Goal: Transaction & Acquisition: Purchase product/service

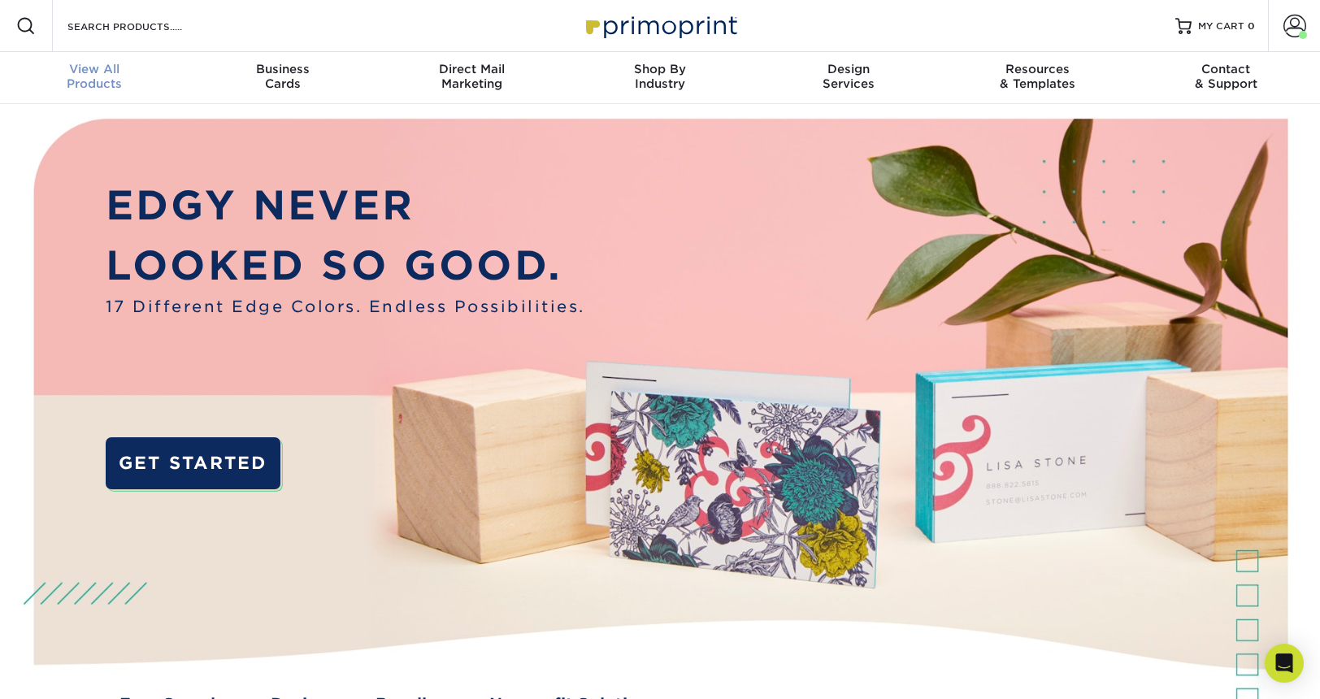
click at [108, 63] on span "View All" at bounding box center [94, 69] width 189 height 15
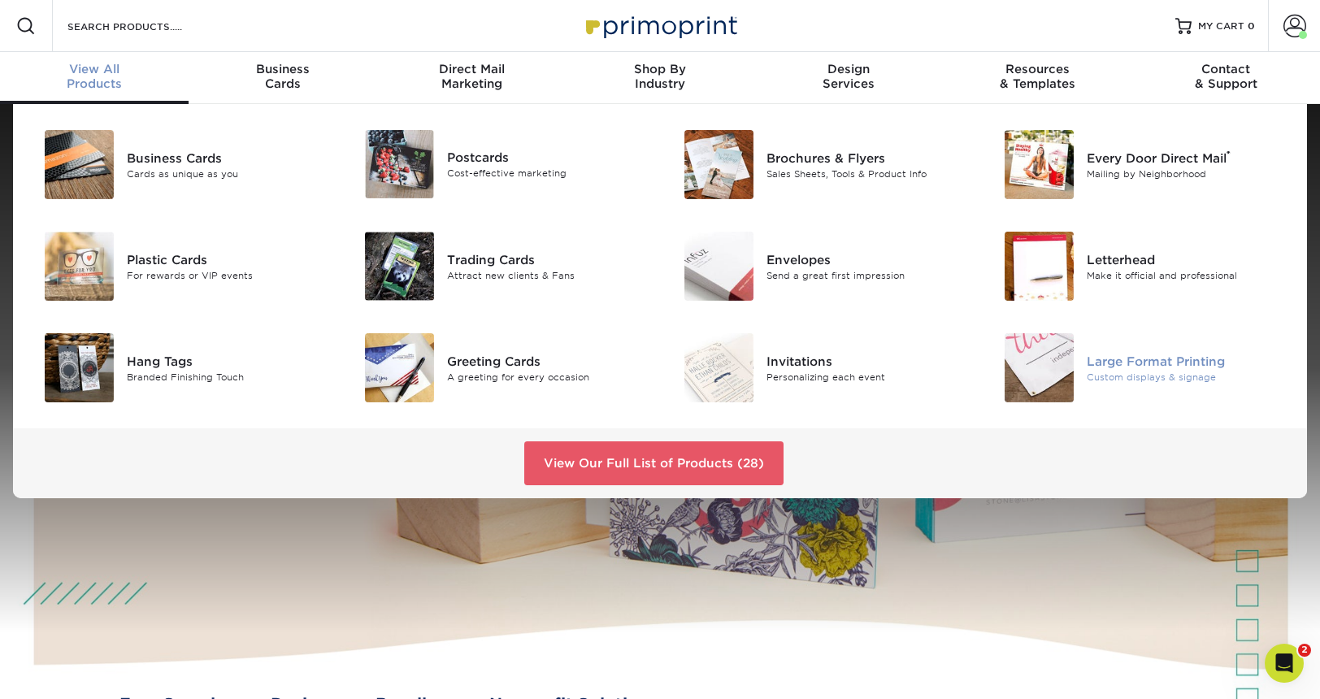
click at [1145, 350] on div "Large Format Printing Custom displays & signage" at bounding box center [1193, 367] width 213 height 69
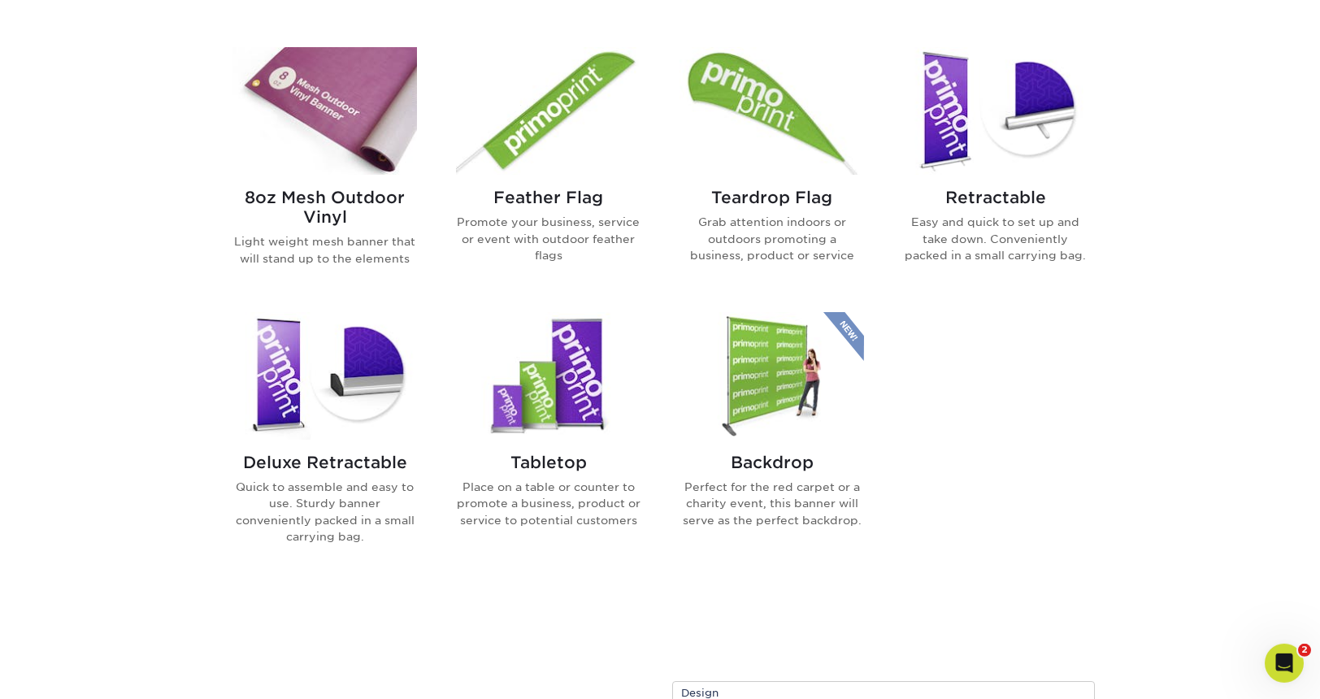
scroll to position [989, 0]
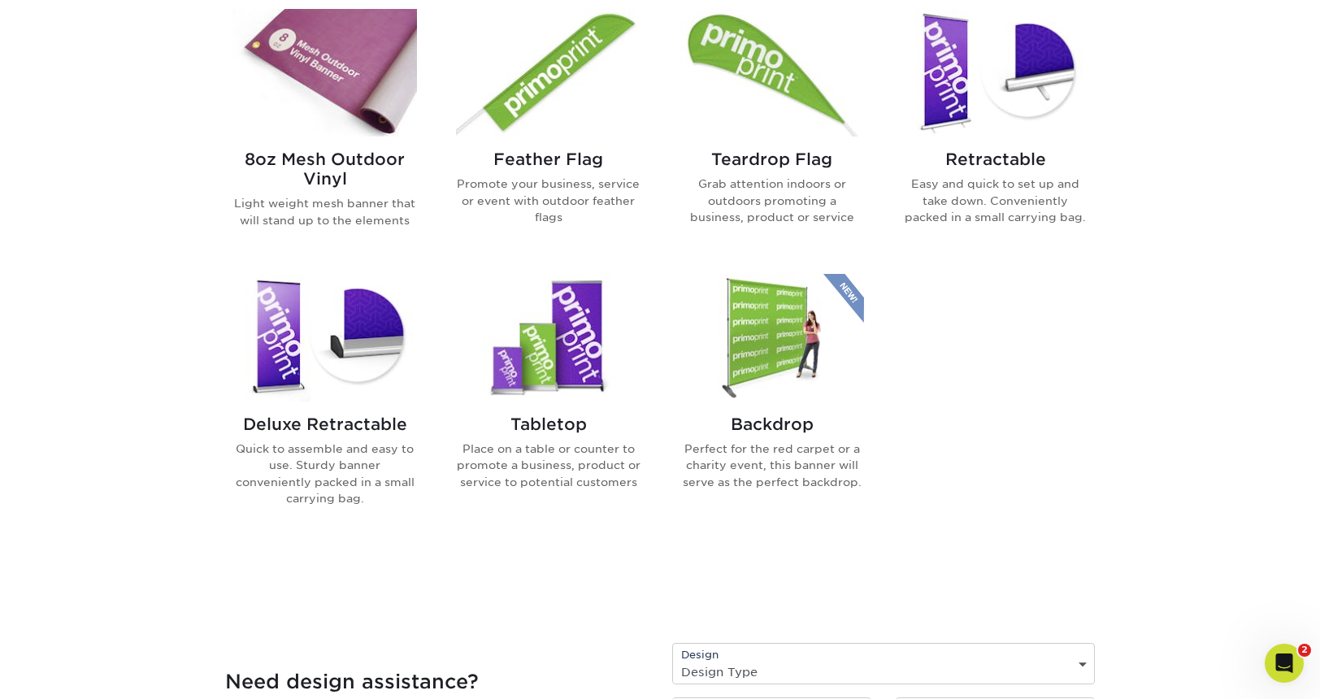
click at [564, 373] on img at bounding box center [548, 338] width 185 height 128
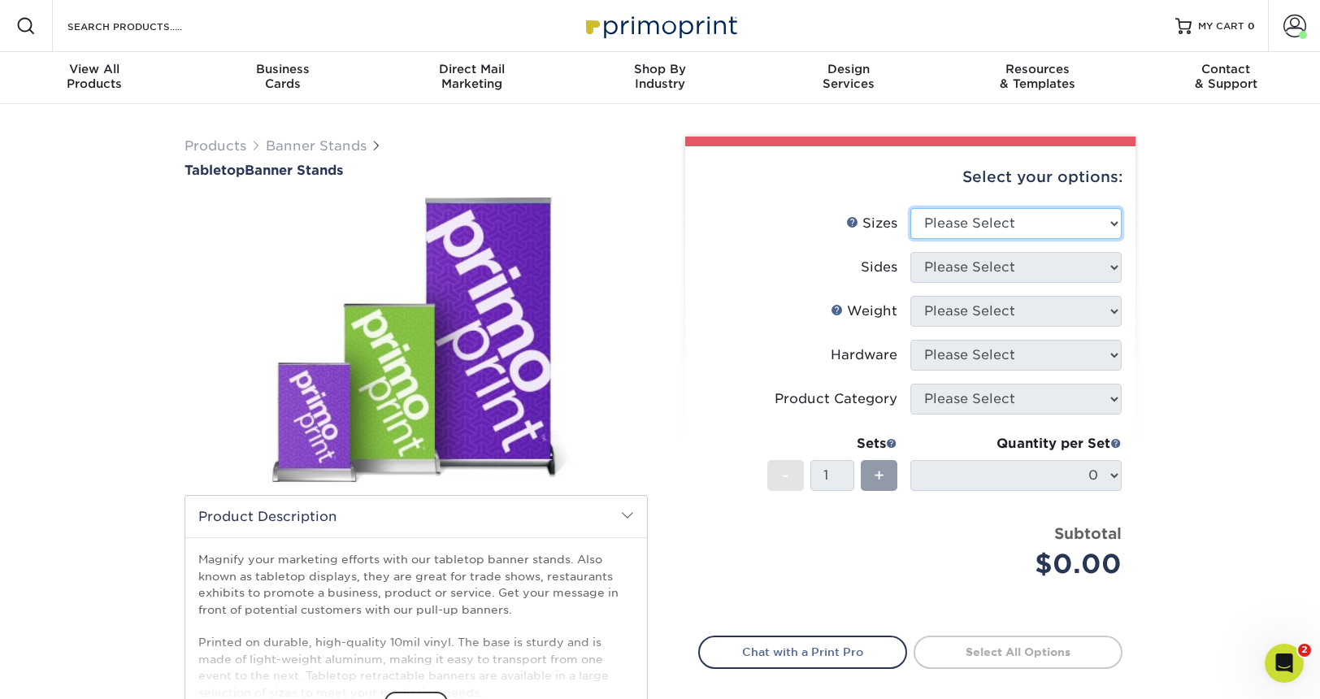
select select "15.75x32.00"
click option "15.75" x 32"" at bounding box center [0, 0] width 0 height 0
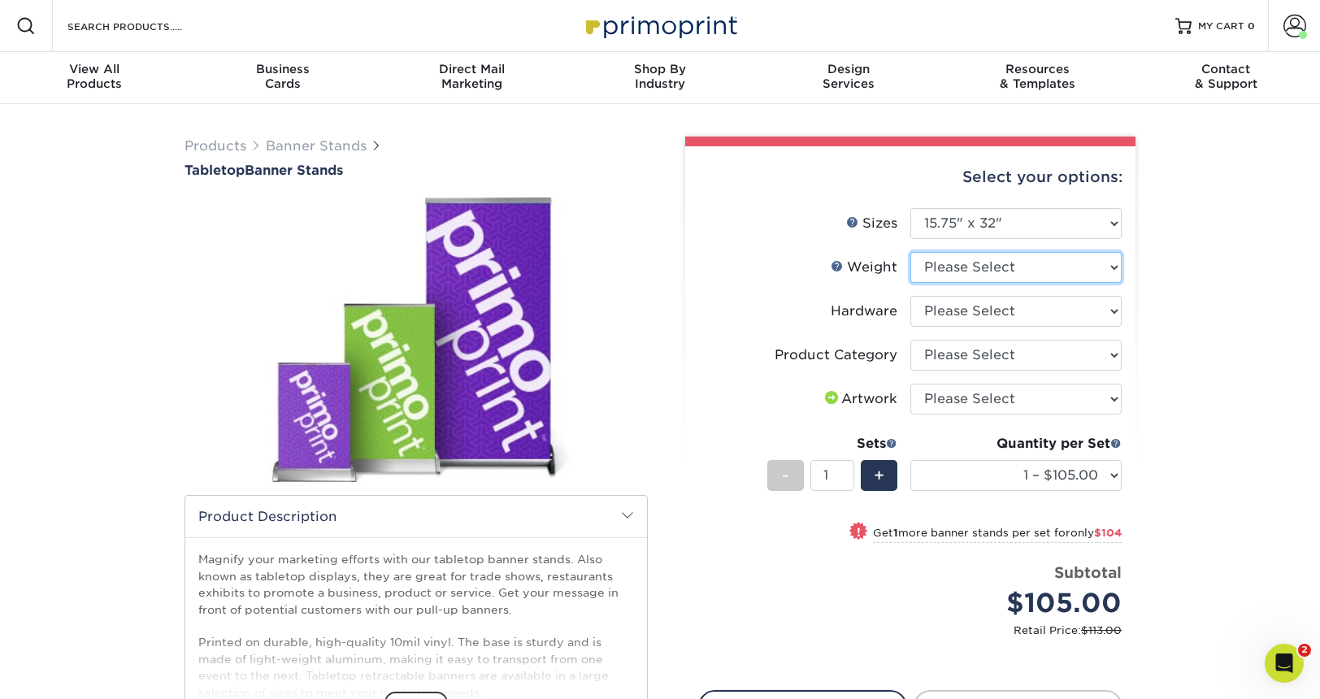
select select "10MILINDOOR"
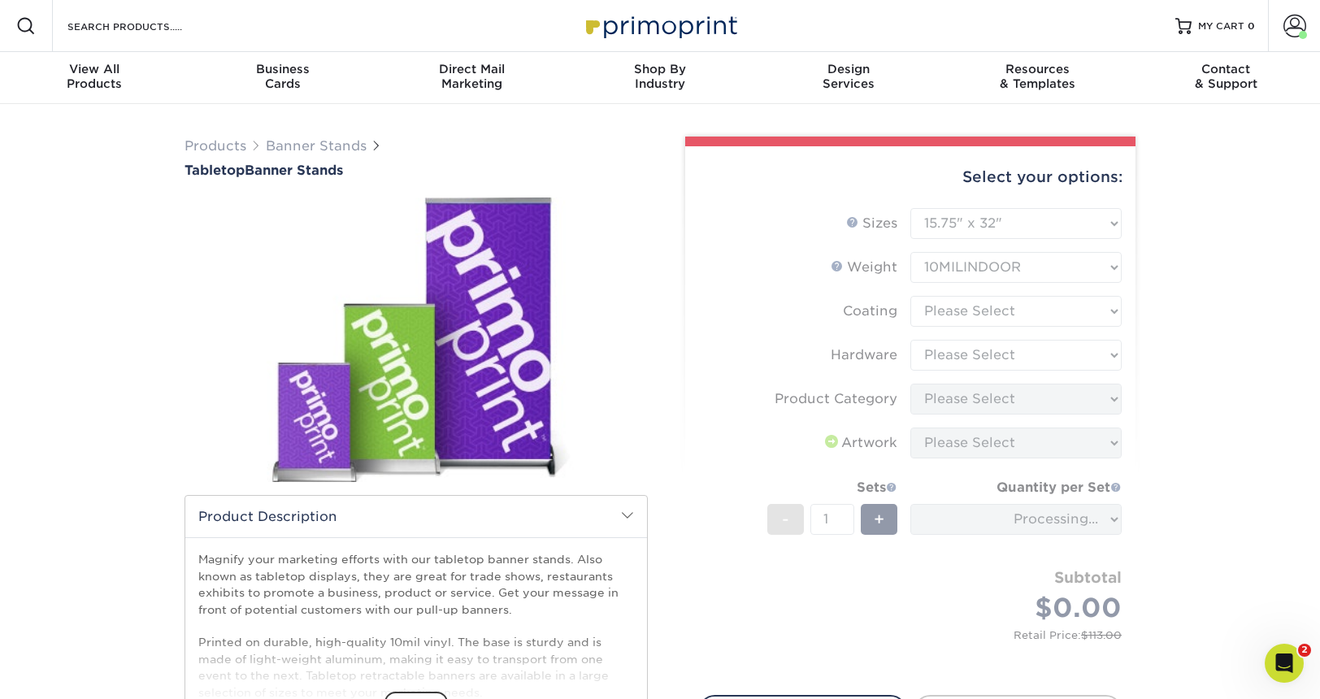
click at [963, 311] on form "Sizes Help Sizes Please Select 8.25" x 12" 11" x 17" 15.75" x 32"" at bounding box center [910, 442] width 424 height 468
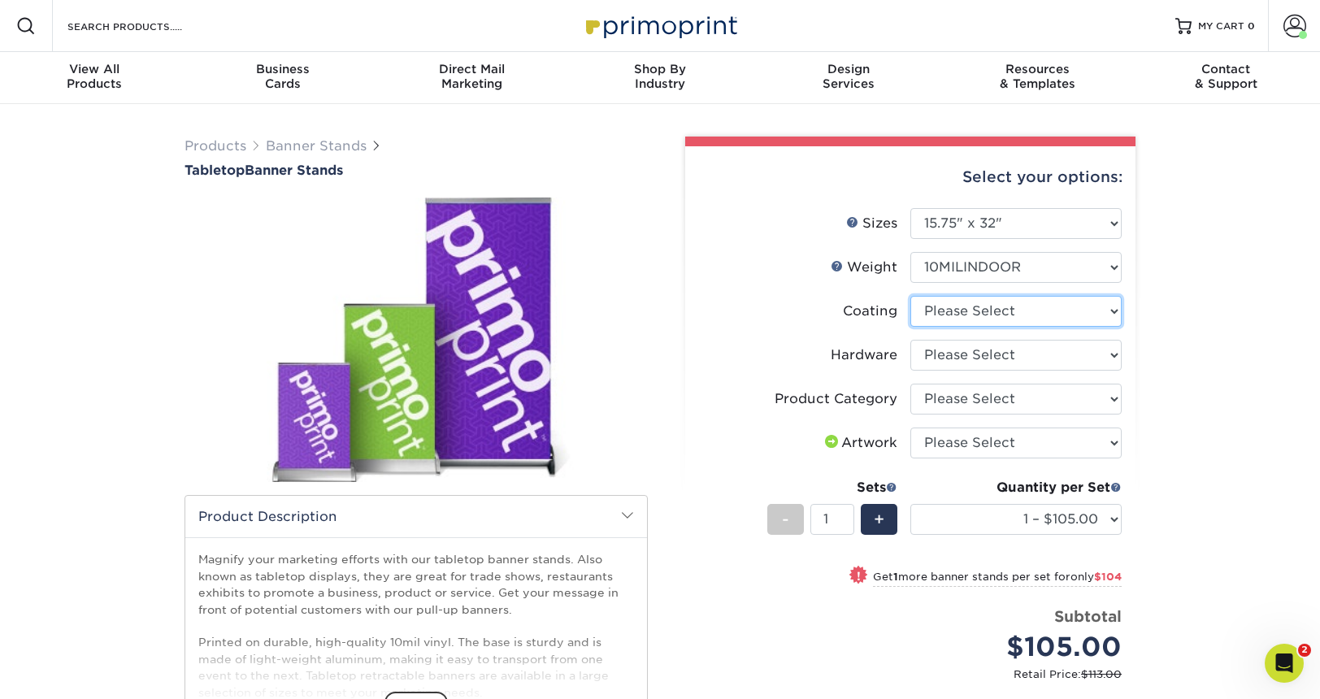
select select "3e7618de-abca-4bda-9f97-8b9129e913d8"
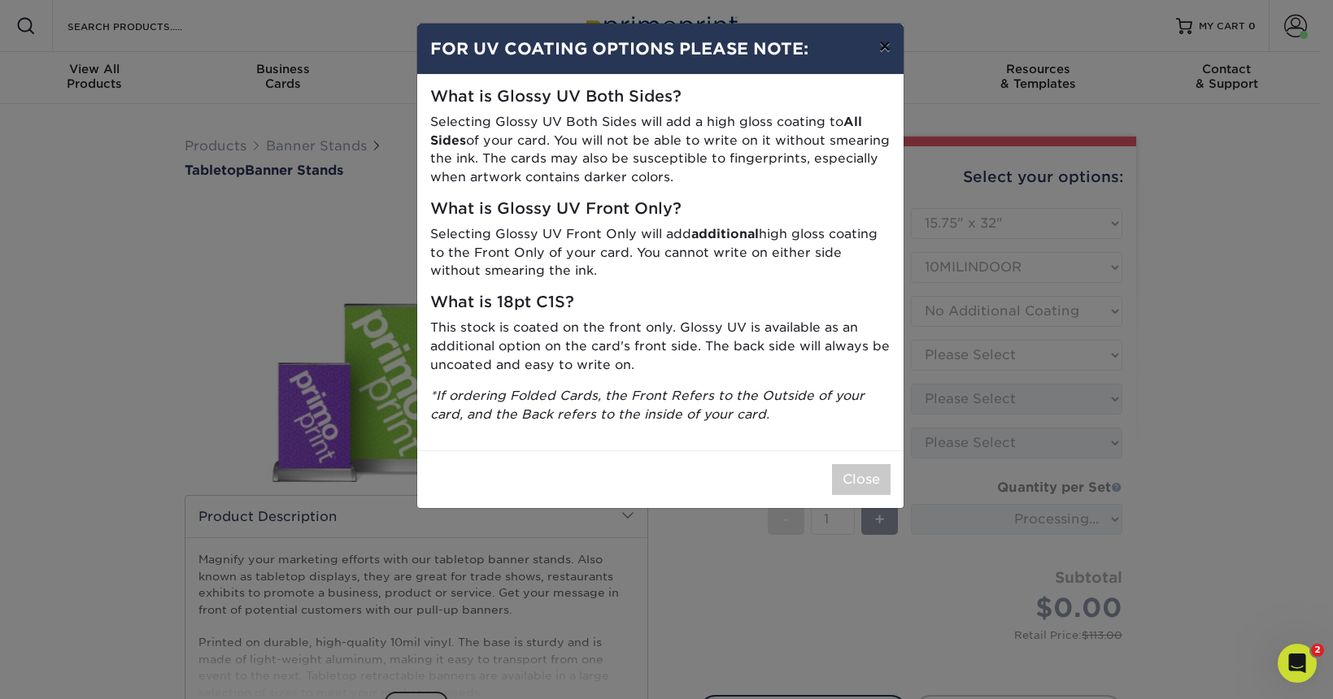
click at [889, 50] on button "×" at bounding box center [884, 47] width 37 height 46
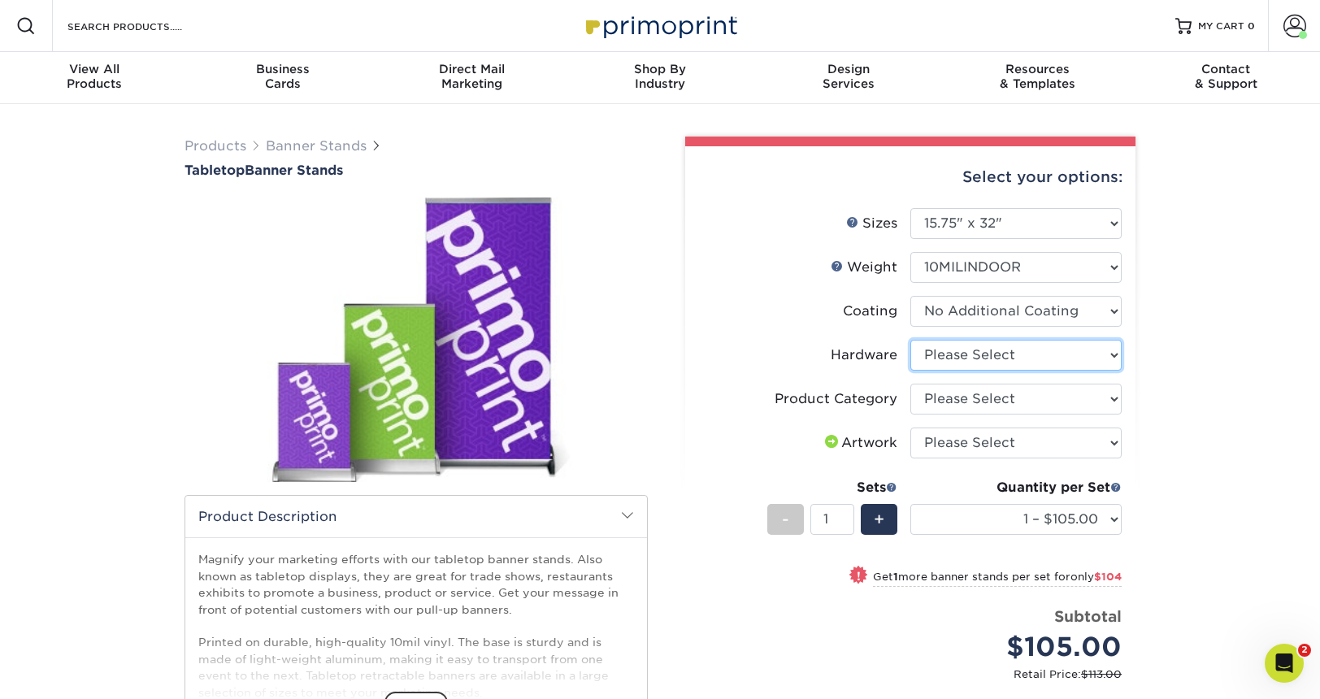
select select "c0bd27e5-75e7-4051-a58e-3fd99854861a"
click option "Tabletop Retractable Banner Stand" at bounding box center [0, 0] width 0 height 0
select select "b0e3af40-0f6d-42a1-a58f-50af6eb89cf4"
click option "Tabletop Displays" at bounding box center [0, 0] width 0 height 0
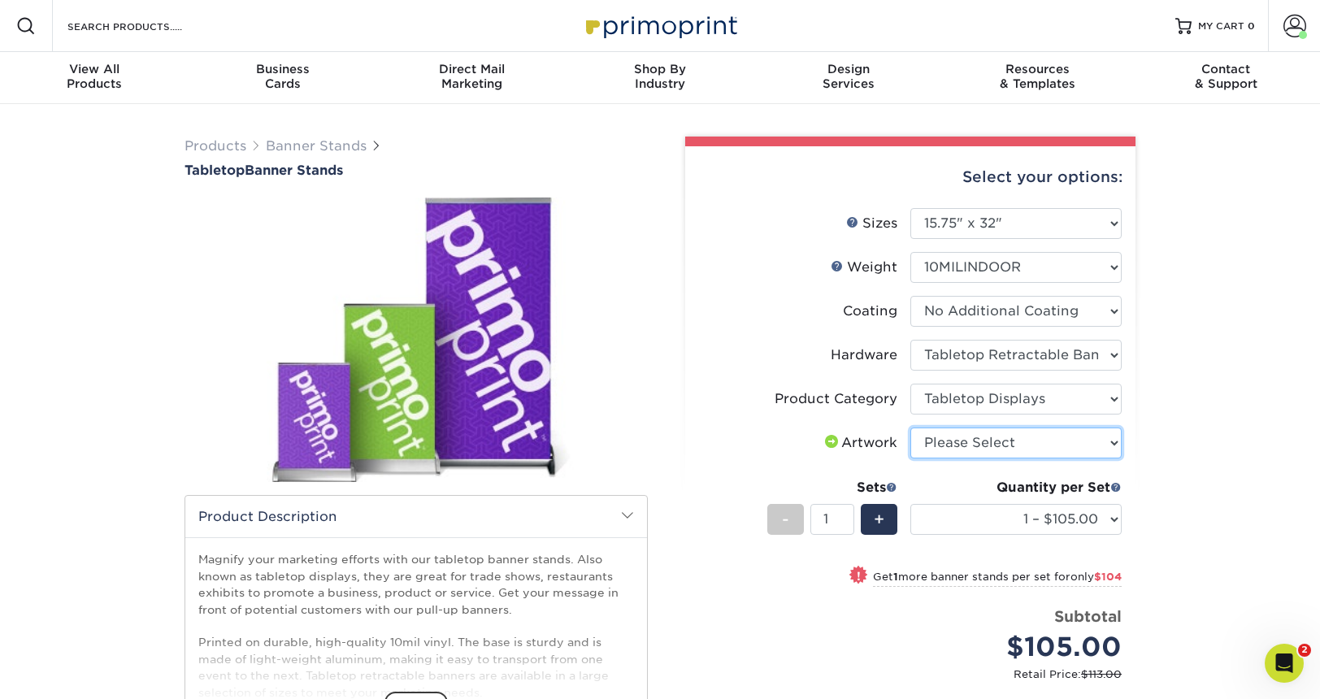
select select "upload"
click option "I will upload files" at bounding box center [0, 0] width 0 height 0
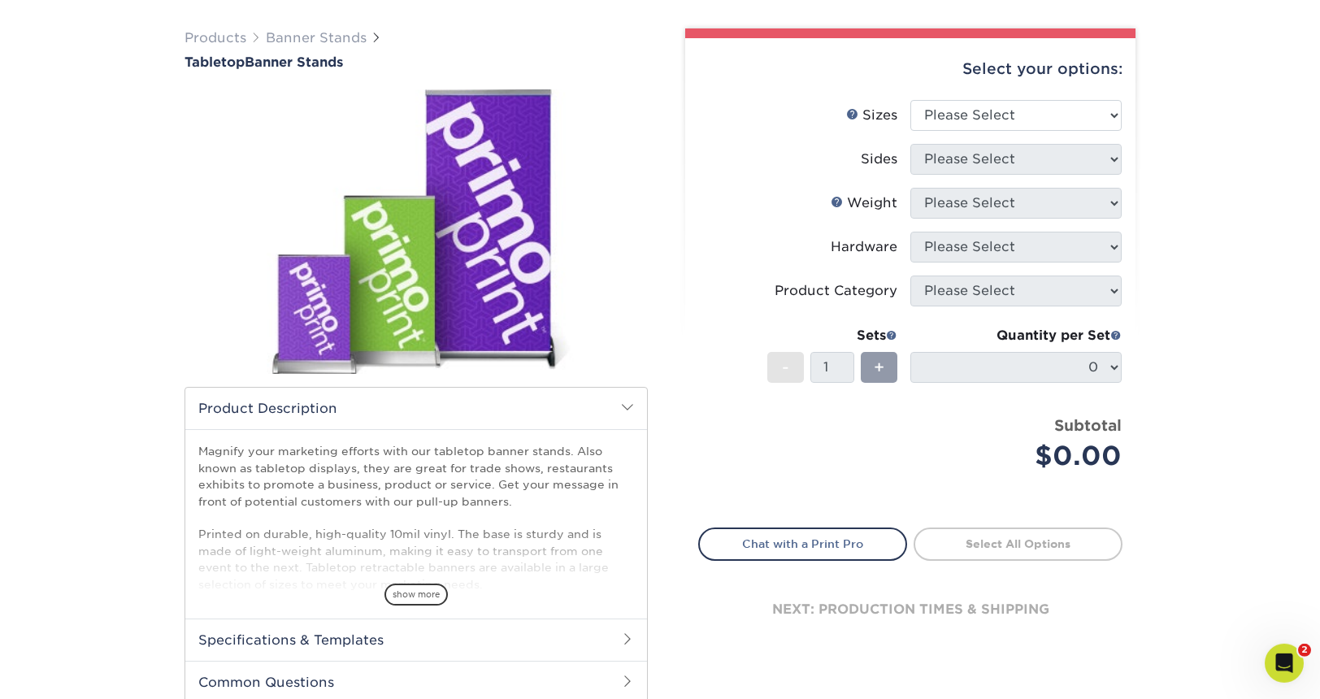
scroll to position [52, 0]
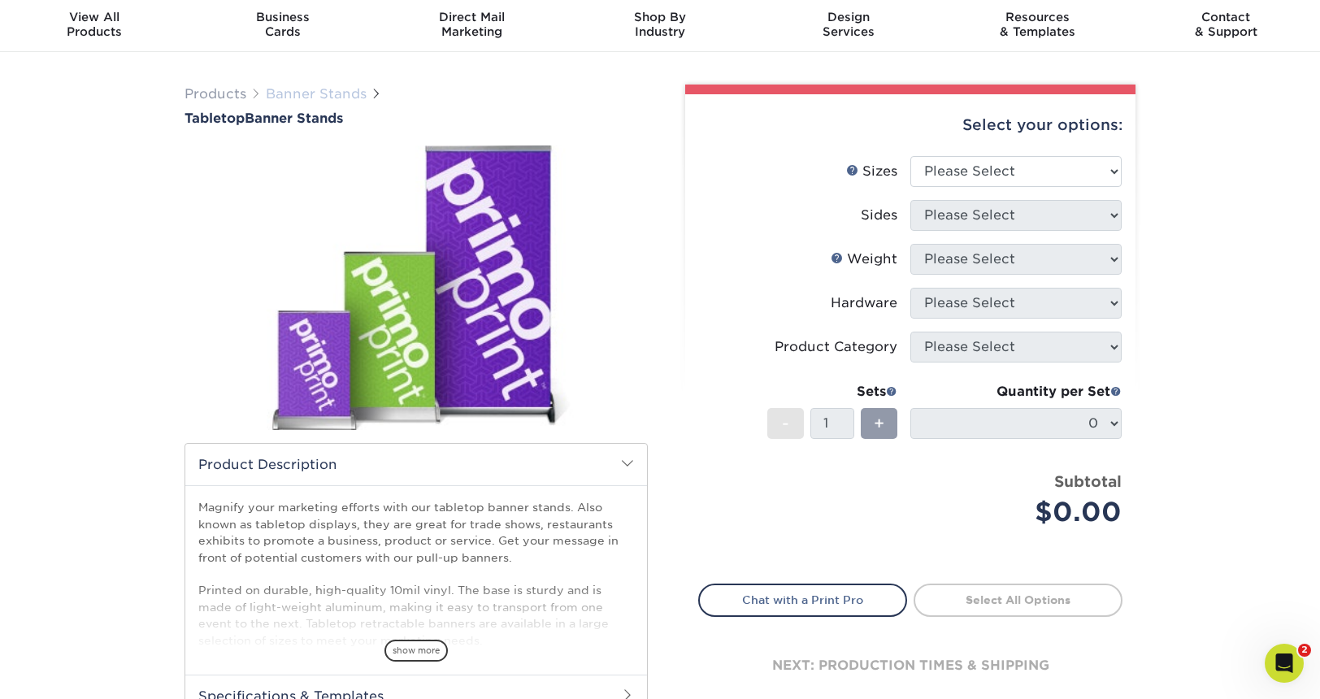
click at [311, 98] on link "Banner Stands" at bounding box center [316, 93] width 101 height 15
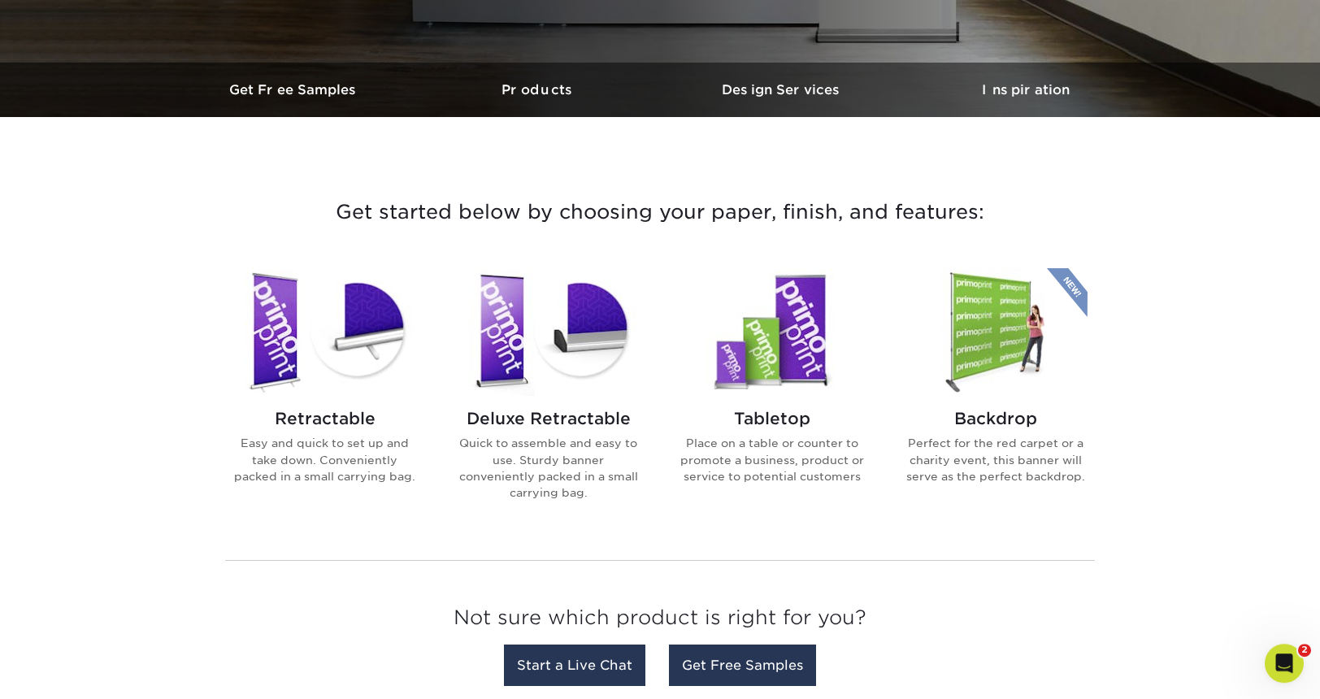
scroll to position [455, 0]
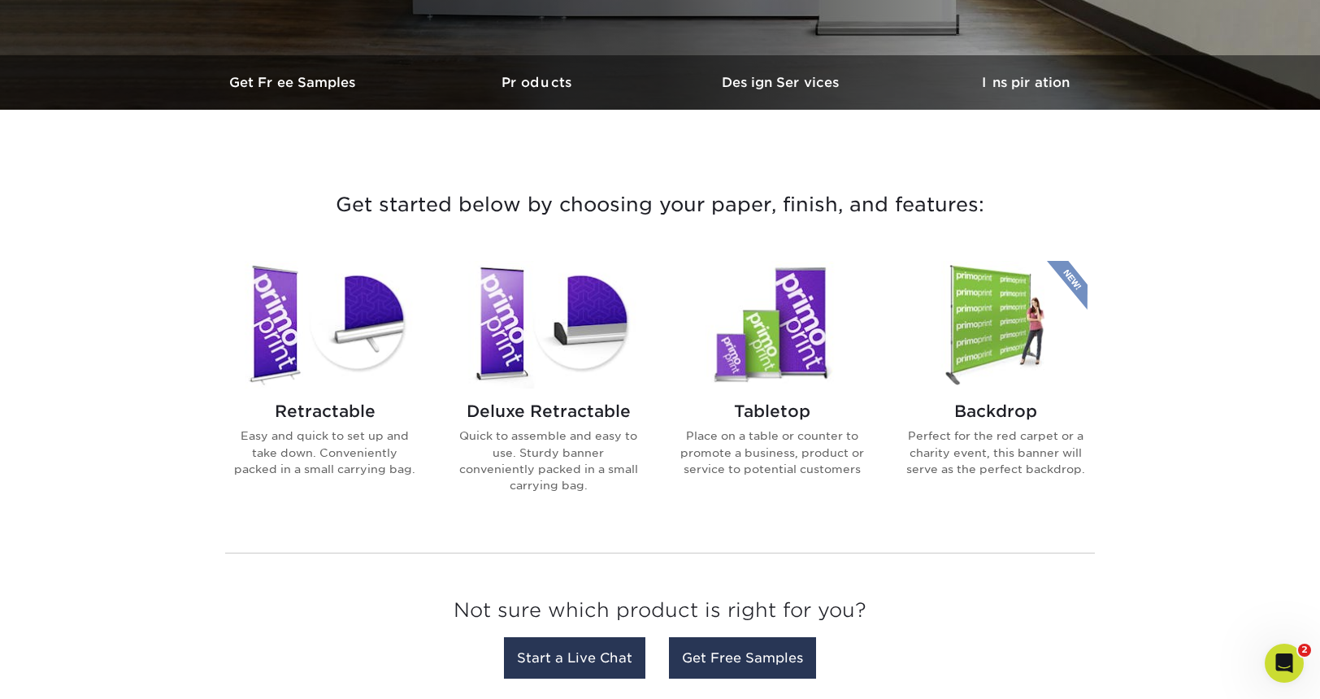
click at [337, 414] on h2 "Retractable" at bounding box center [325, 412] width 185 height 20
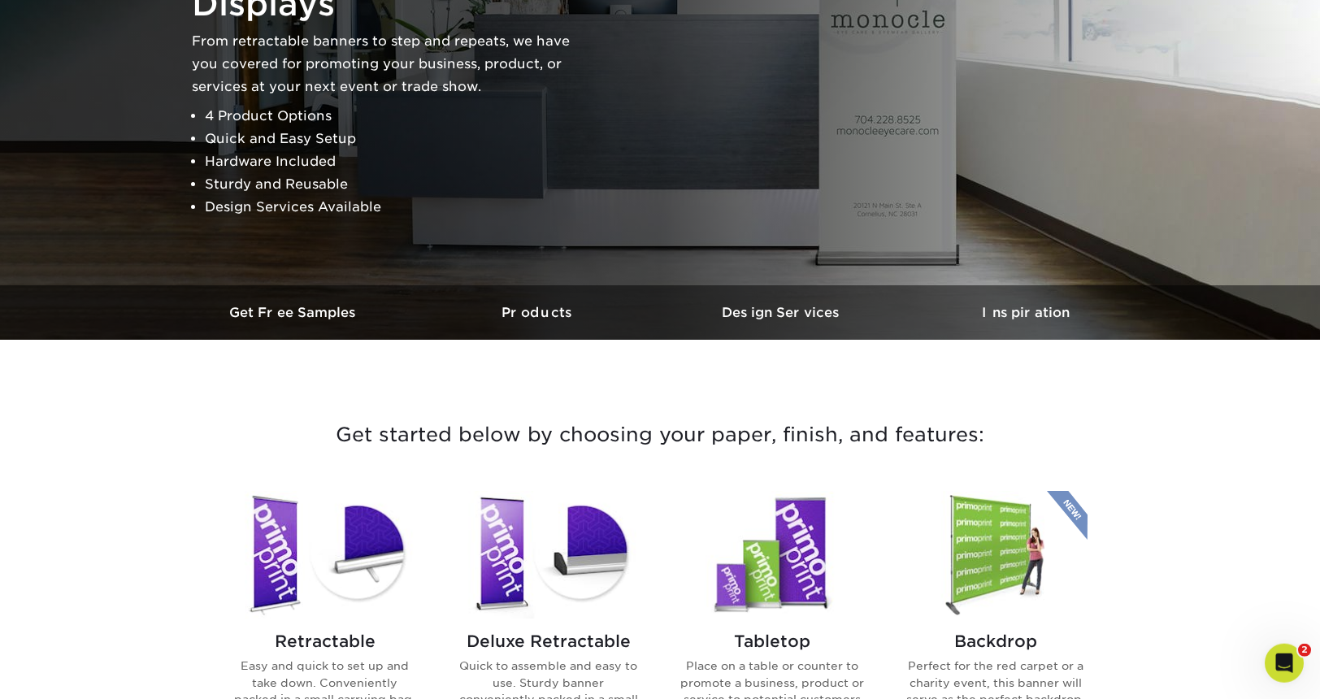
scroll to position [351, 0]
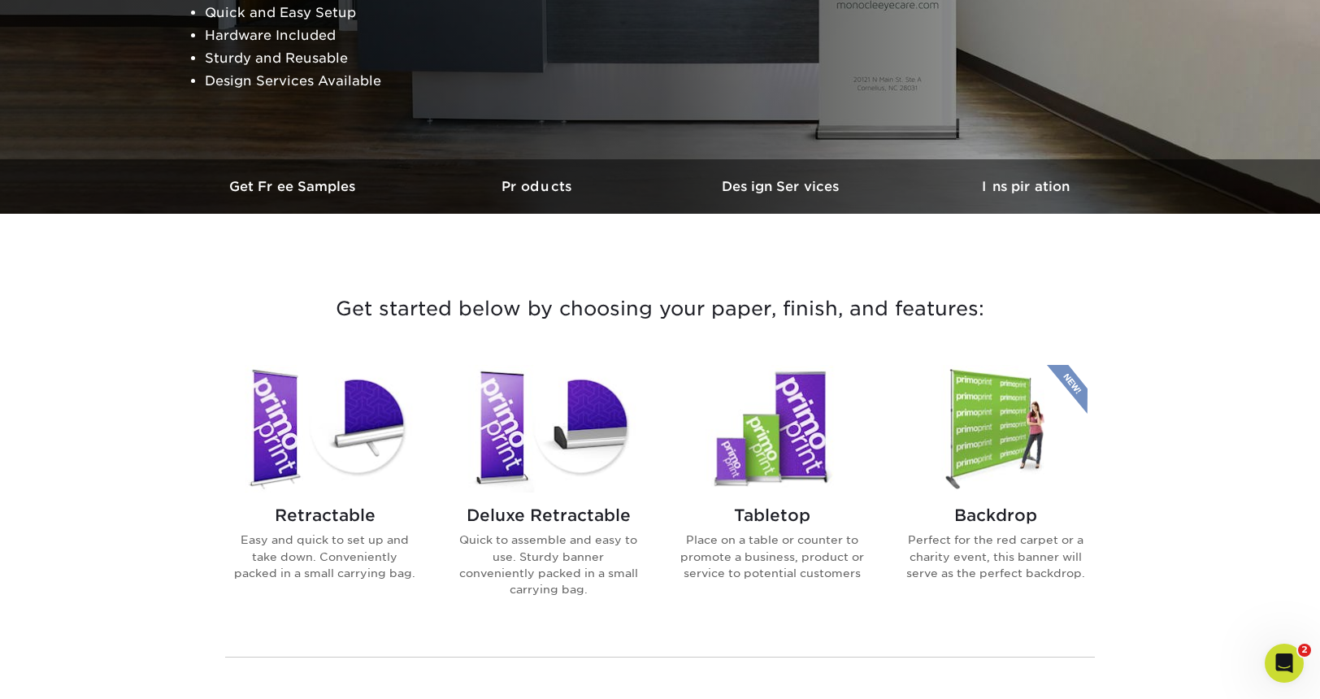
click at [612, 436] on img at bounding box center [548, 429] width 185 height 128
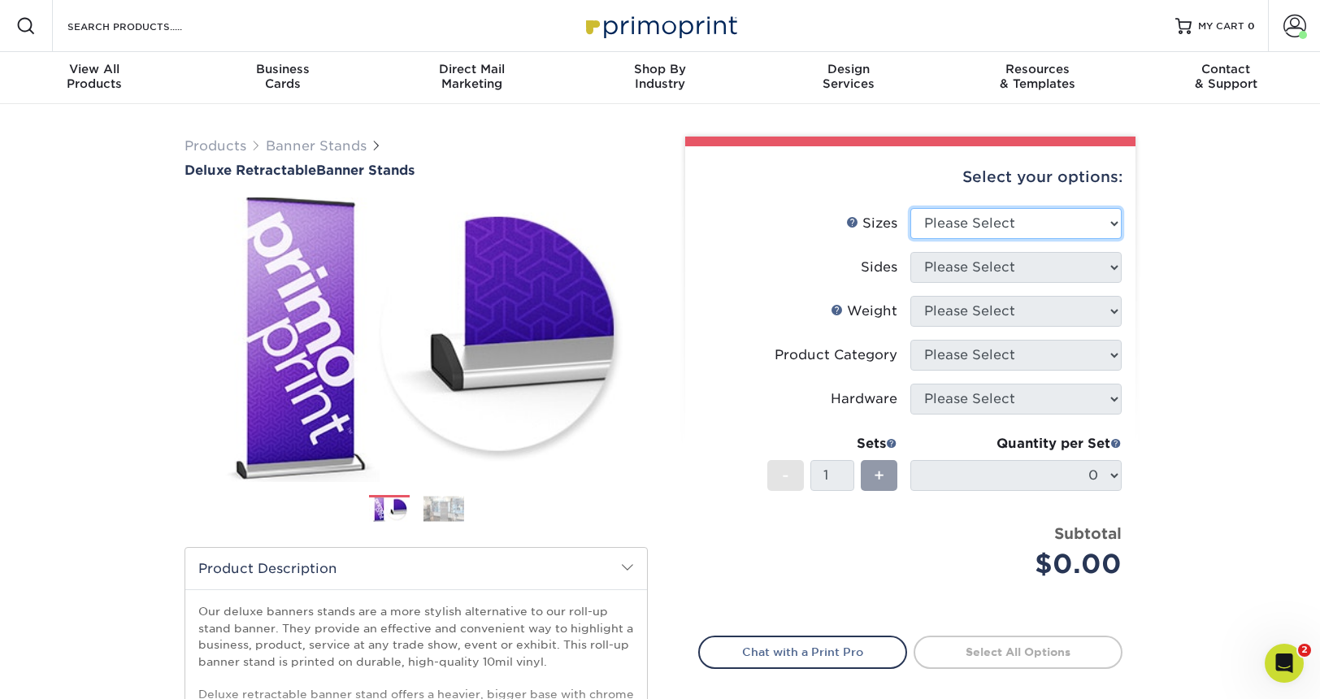
select select "33.00x80.00"
click option "33" x 80"" at bounding box center [0, 0] width 0 height 0
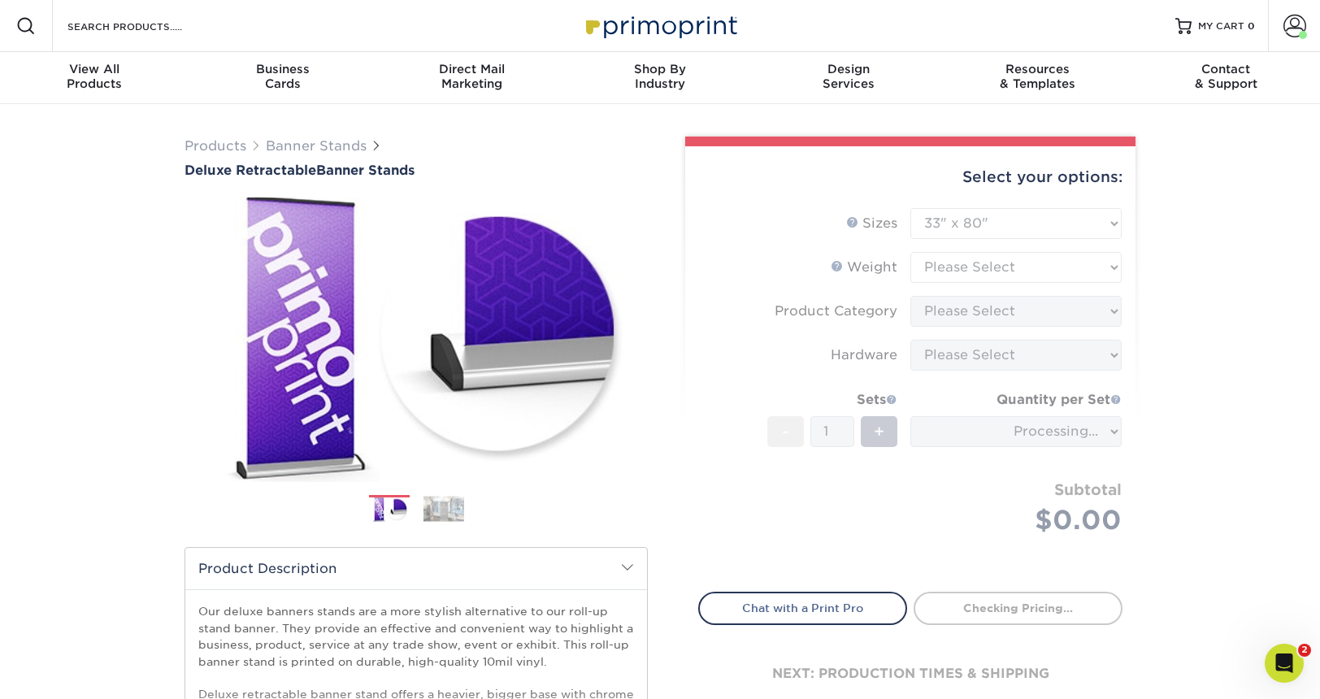
click at [993, 264] on form "Sizes Help Sizes Please Select 33" x 80" Sides Please Select 10MIL - 1" at bounding box center [910, 390] width 424 height 365
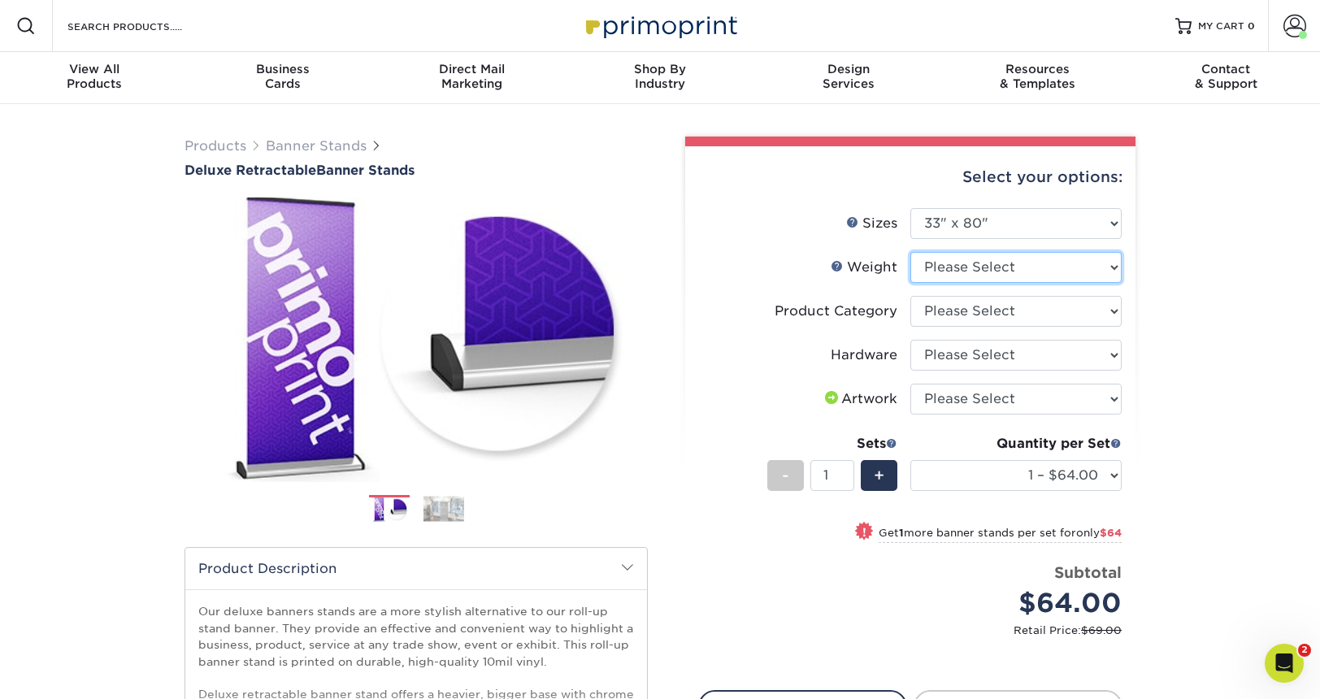
select select "10MIL"
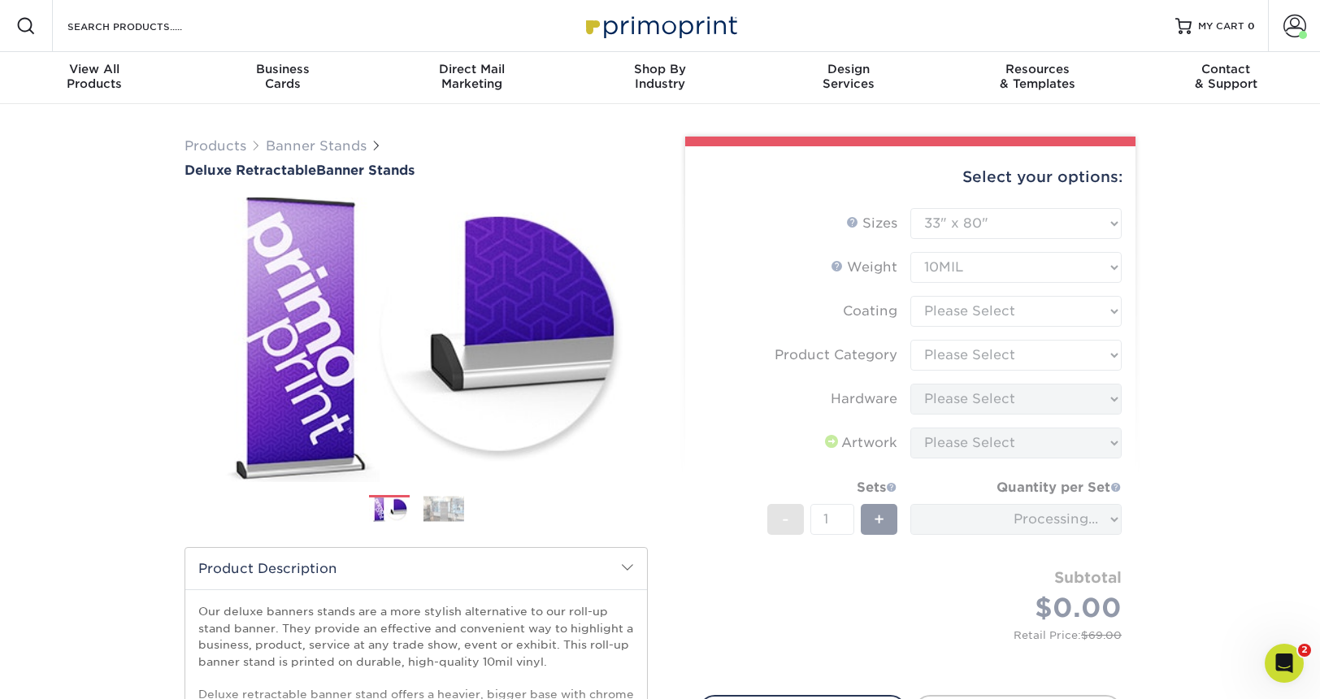
click at [986, 313] on form "Sizes Help Sizes Please Select 33" x 80" Sides Please Select 10MIL - 1" at bounding box center [910, 442] width 424 height 468
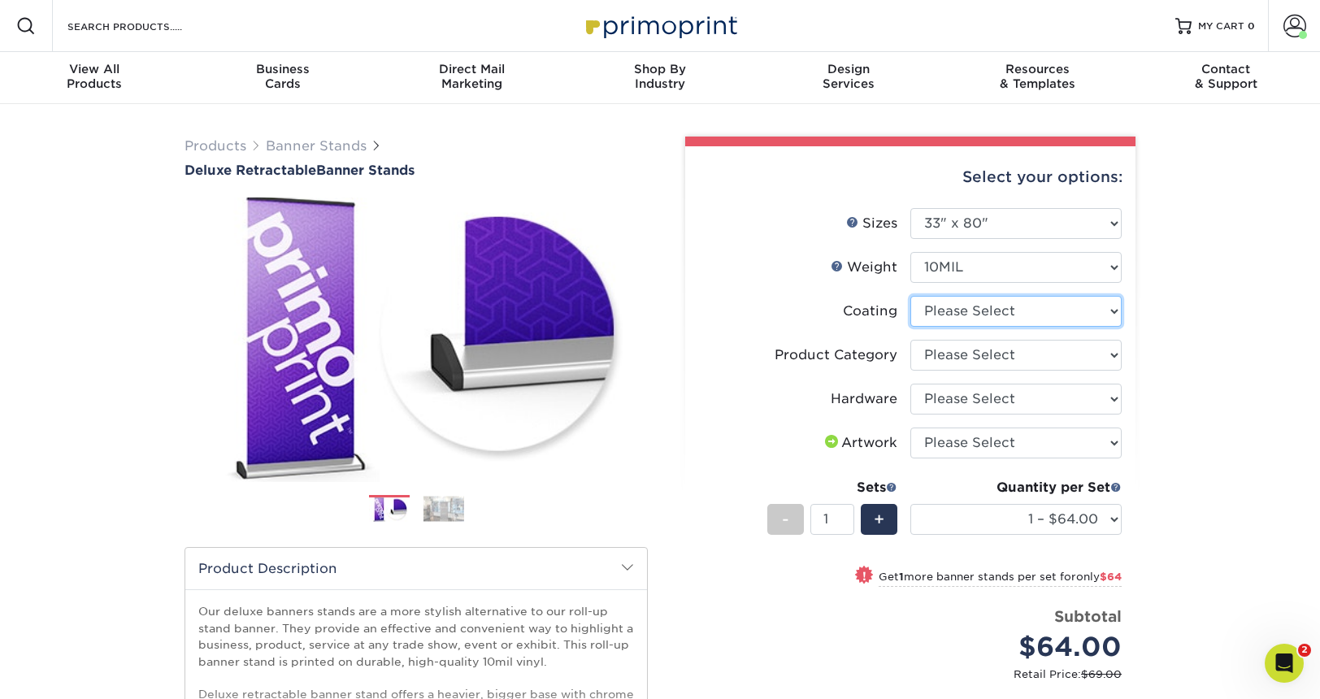
select select "3e7618de-abca-4bda-9f97-8b9129e913d8"
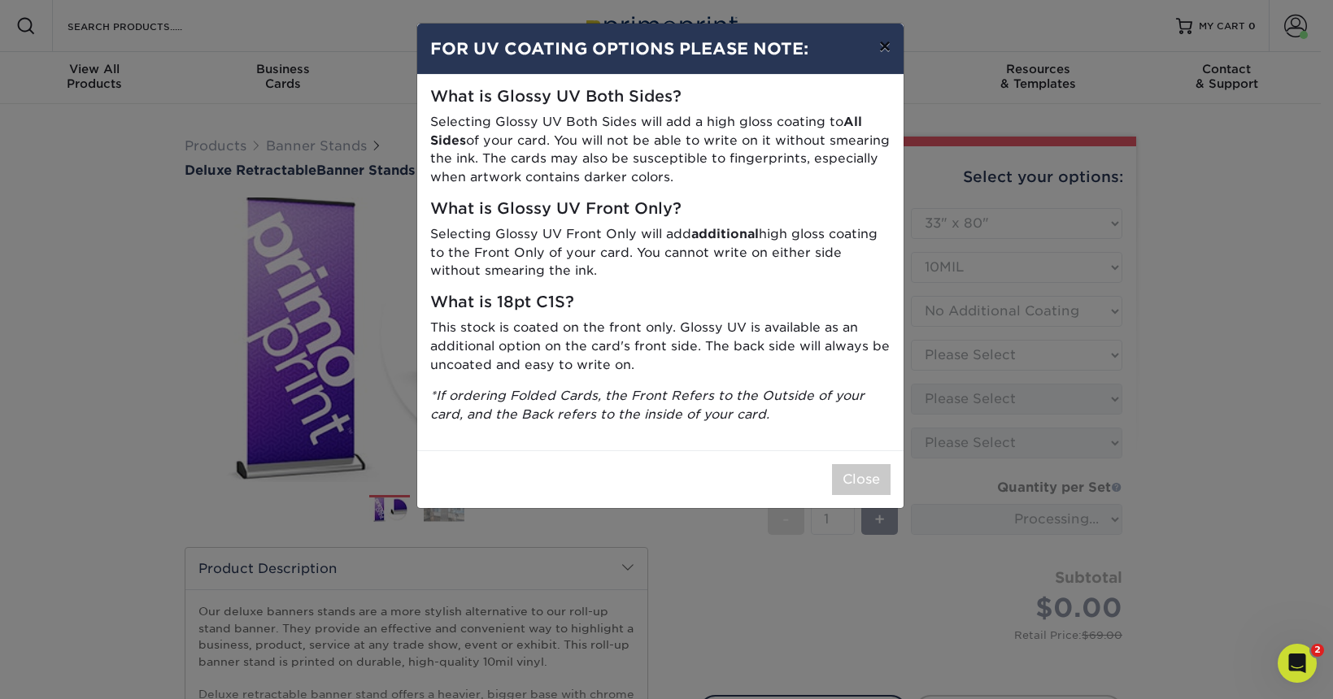
click at [885, 49] on button "×" at bounding box center [884, 47] width 37 height 46
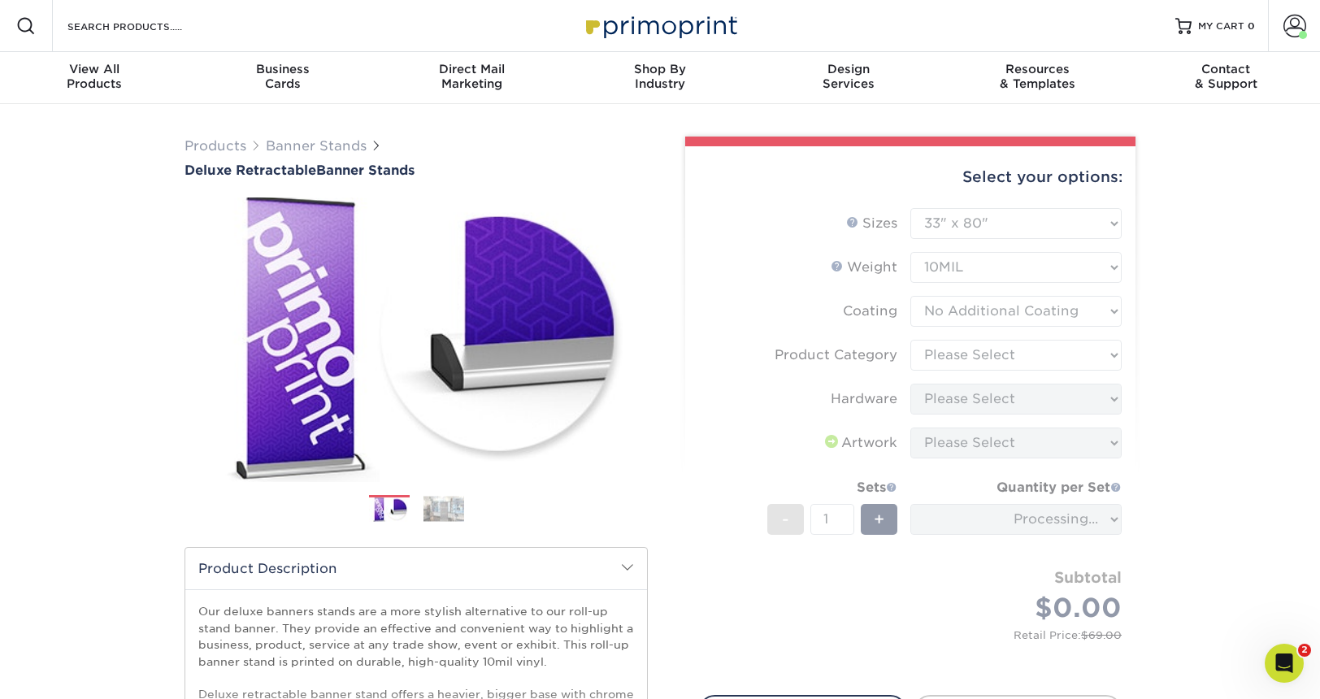
click at [970, 355] on form "Sizes Help Sizes Please Select 33" x 80" Sides Please Select 10MIL - 1" at bounding box center [910, 442] width 424 height 468
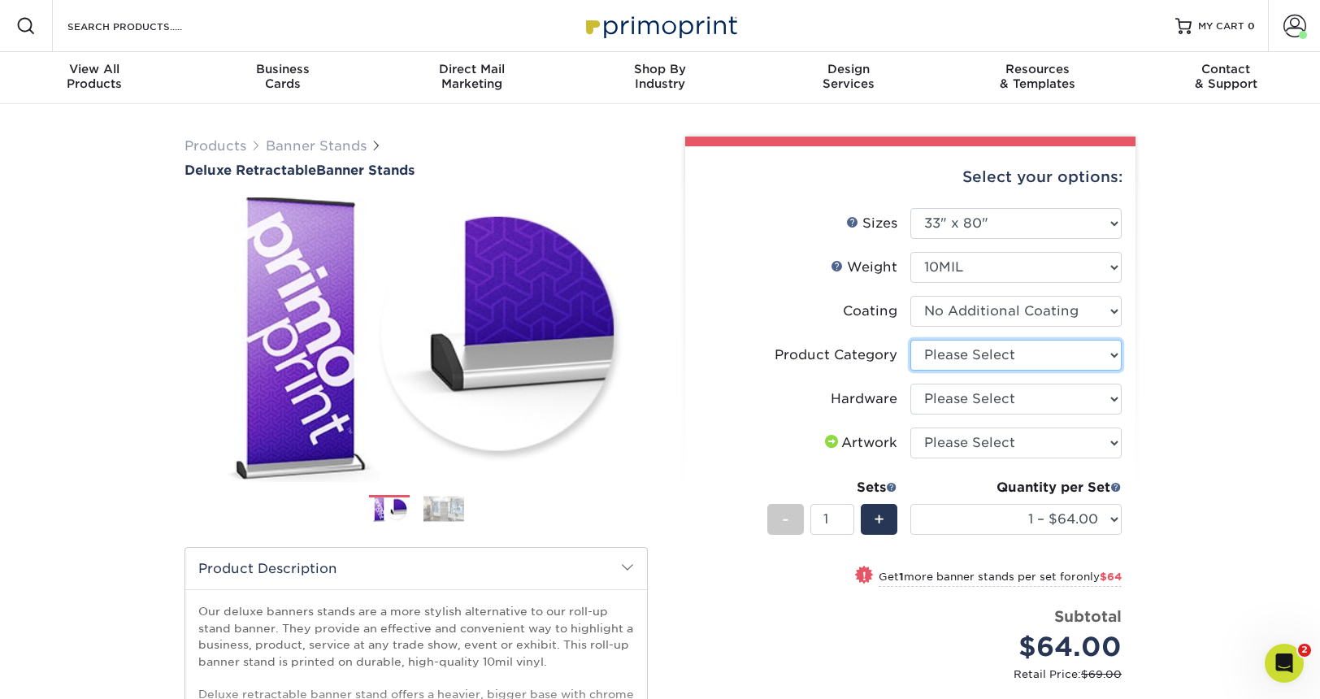
select select "deb82e1f-94dd-4fc2-adc3-95272b6b1220"
click option "Deluxe Retractable Banner Stand" at bounding box center [0, 0] width 0 height 0
select select "8f8ed3c6-8570-4dec-a260-1d9d29af8a30"
click option "Single-Sided Deluxe Retractable Banner Stand" at bounding box center [0, 0] width 0 height 0
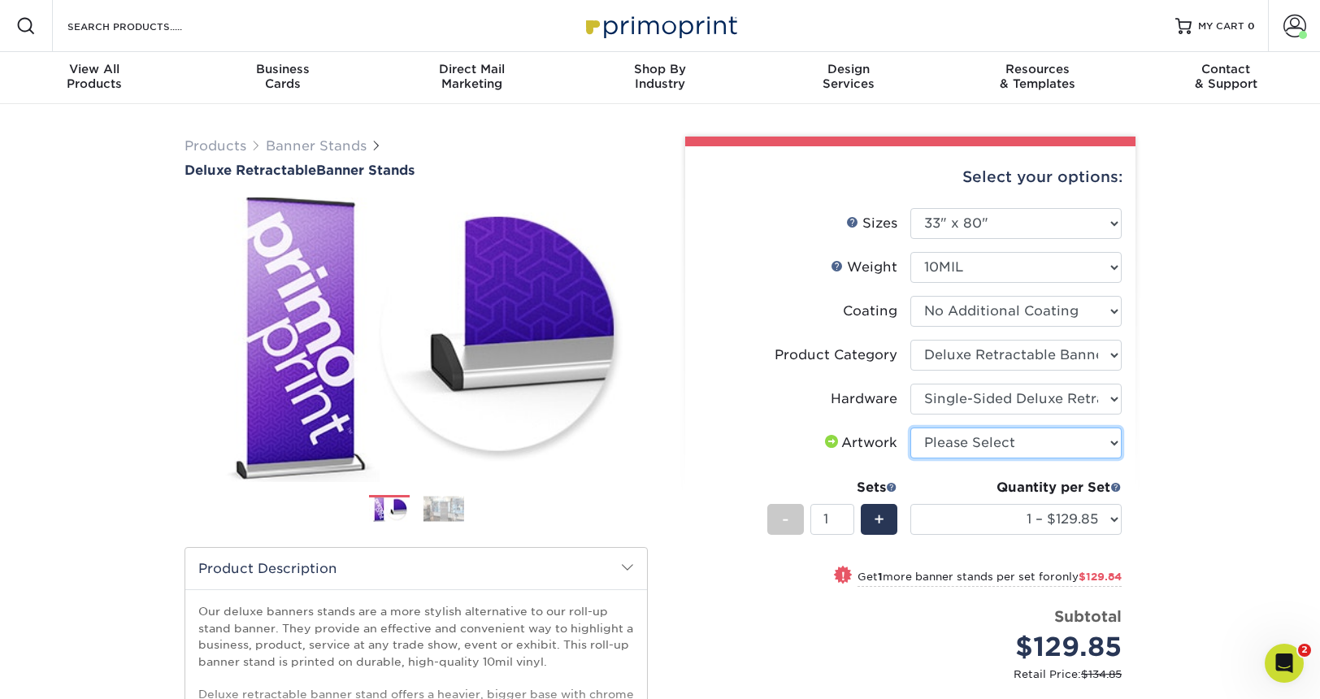
select select "upload"
click option "I will upload files" at bounding box center [0, 0] width 0 height 0
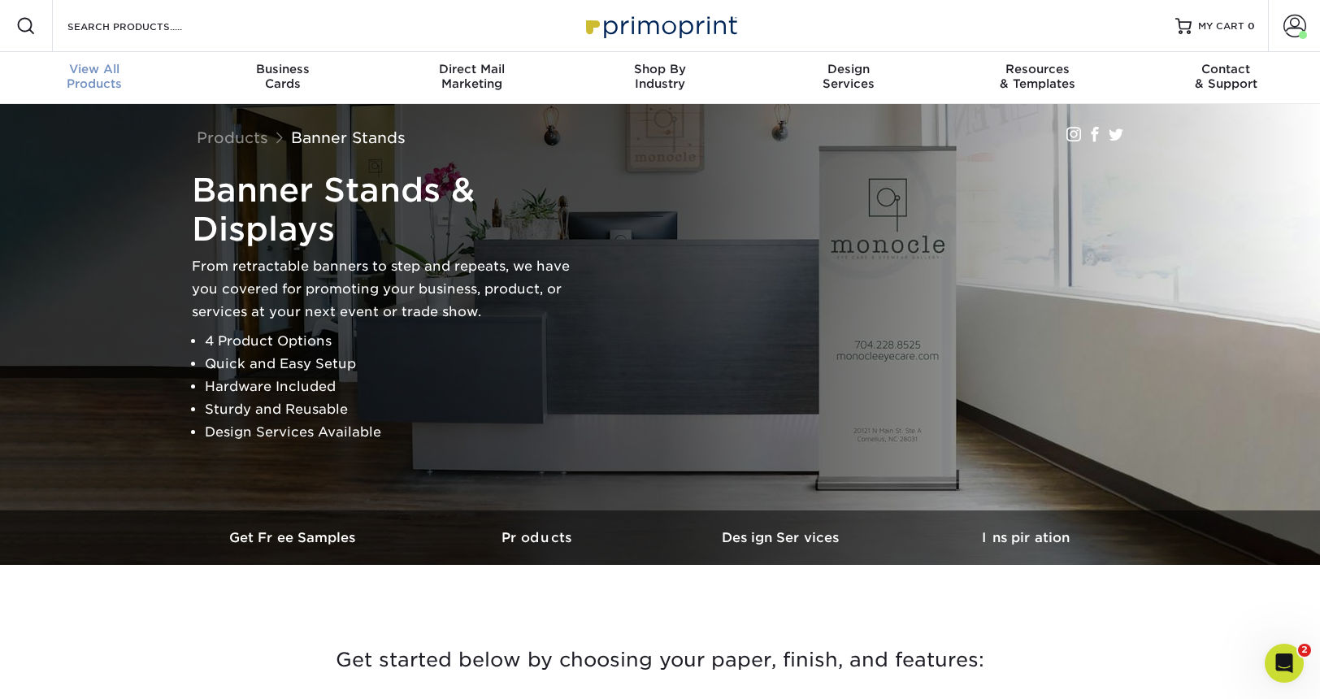
click at [97, 78] on div "View All Products" at bounding box center [94, 76] width 189 height 29
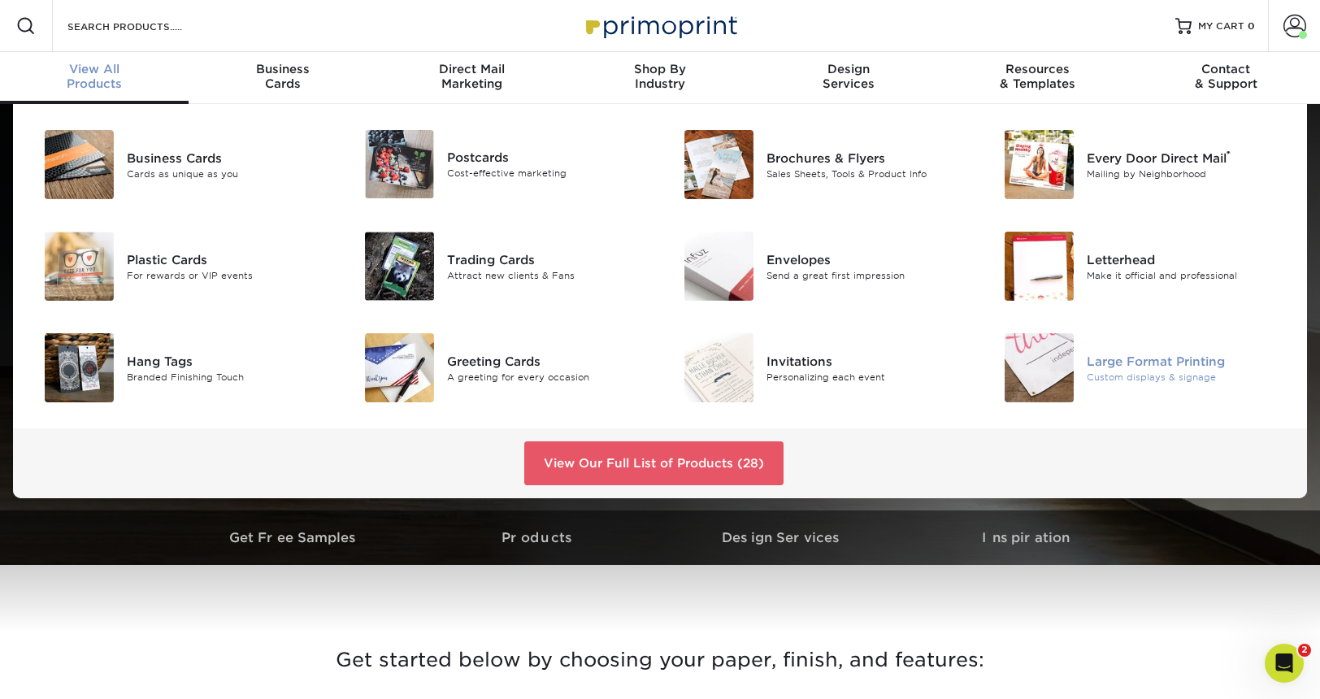
click at [1134, 367] on div "Large Format Printing" at bounding box center [1187, 361] width 201 height 18
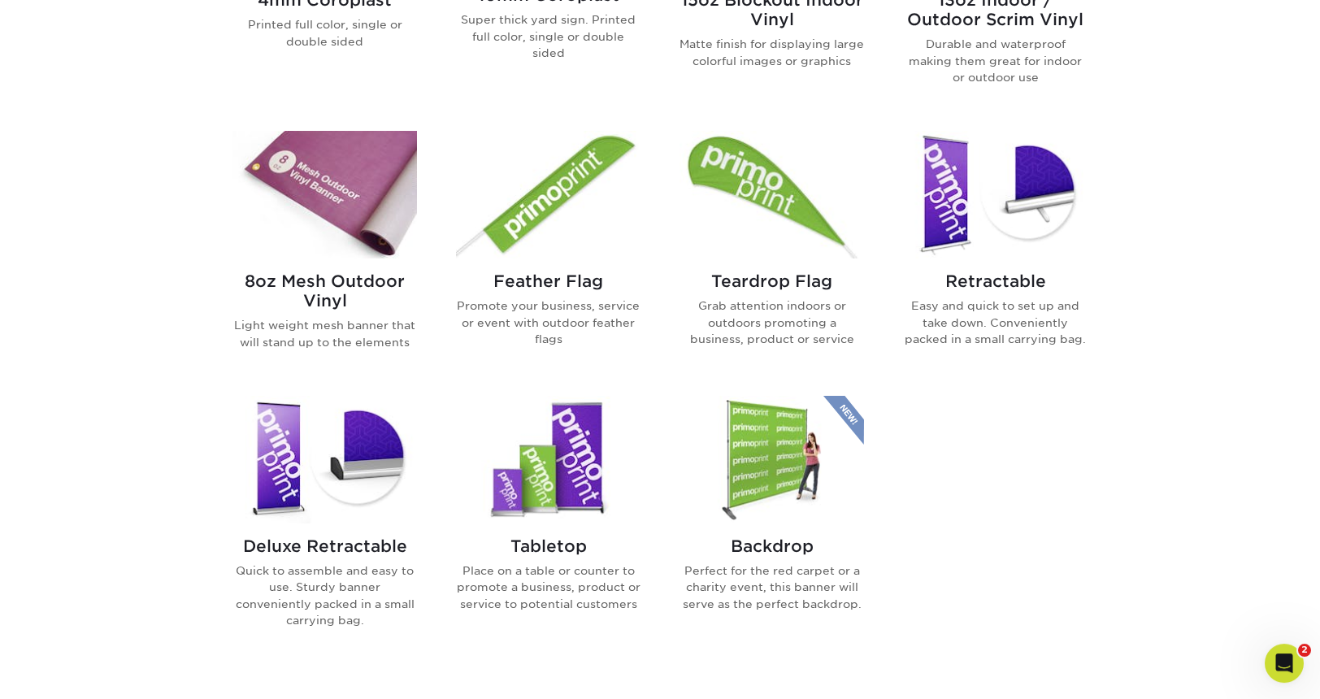
scroll to position [885, 0]
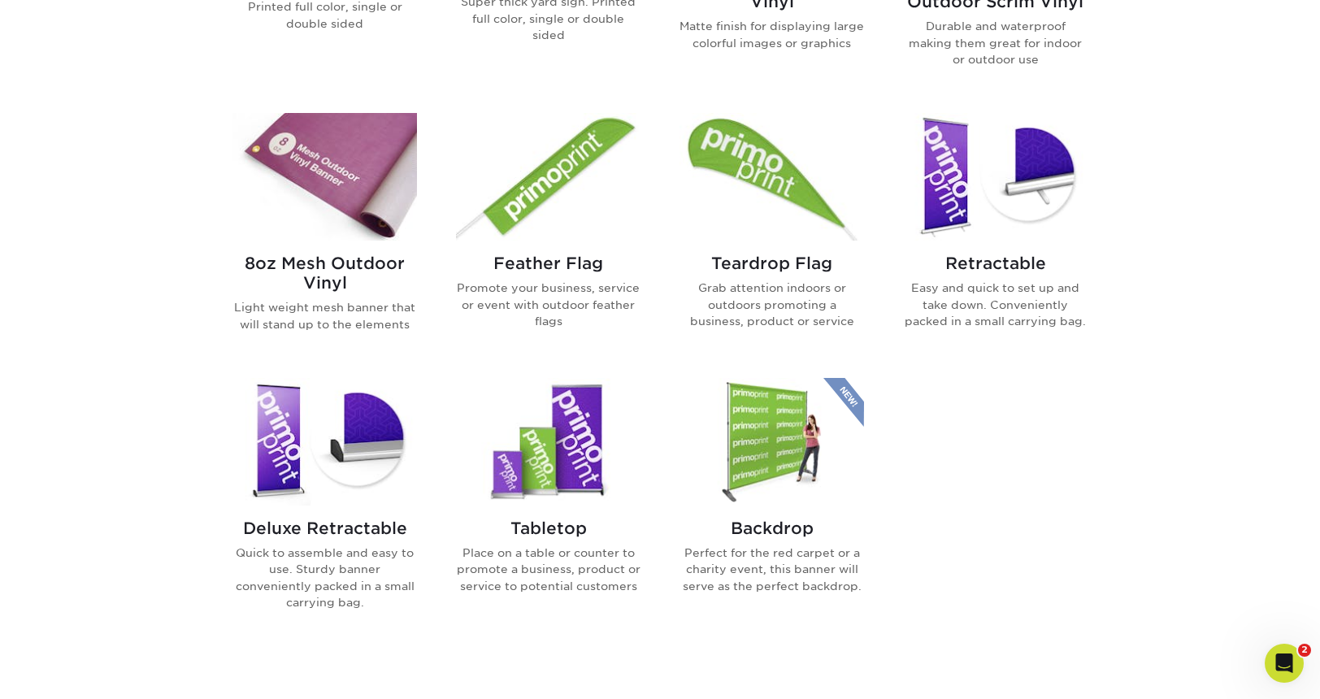
click at [1013, 272] on h2 "Retractable" at bounding box center [995, 264] width 185 height 20
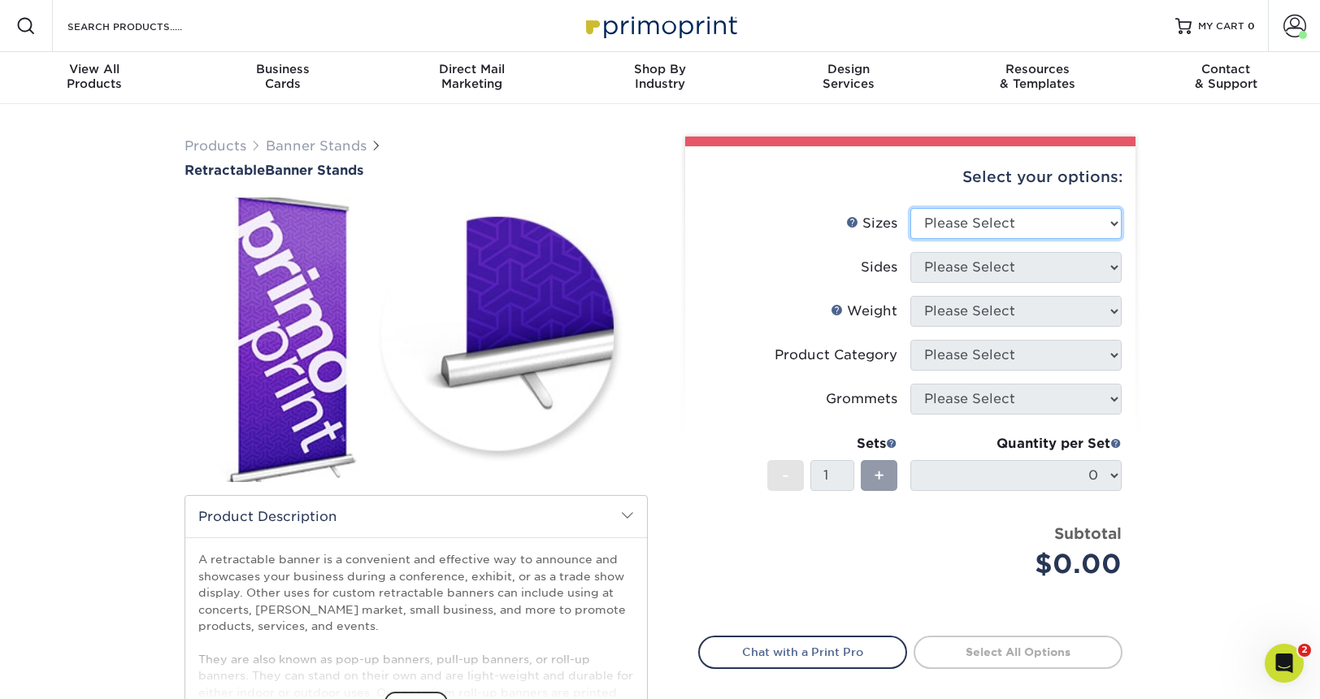
select select "47.00x80.00"
click option "47" x 80"" at bounding box center [0, 0] width 0 height 0
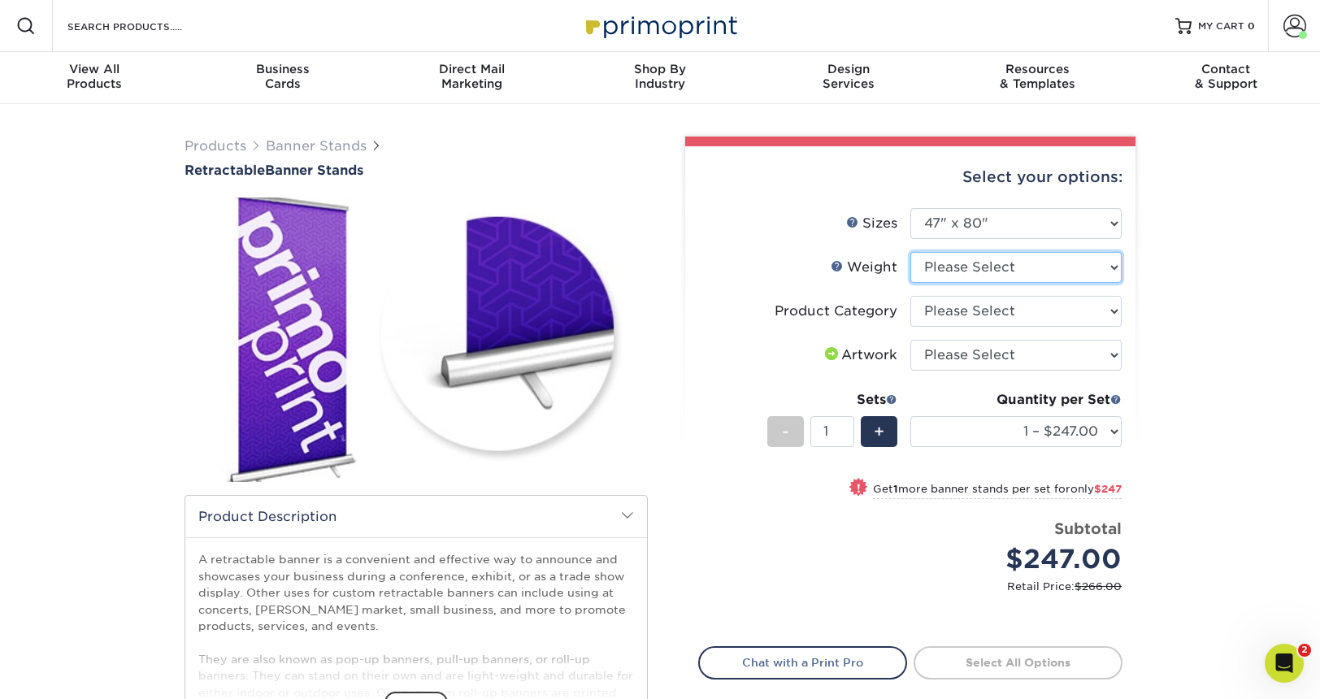
select select "10MIL"
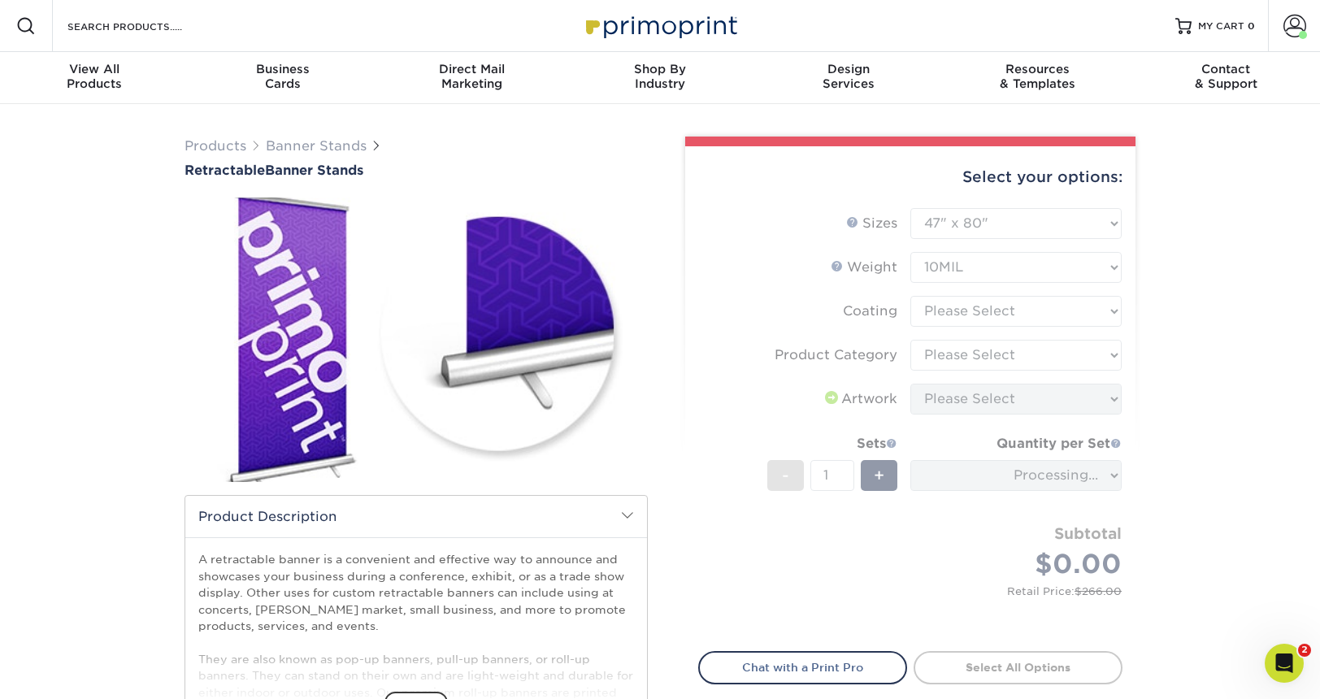
click at [978, 311] on form "Sizes Help Sizes Please Select 24" x 60" 33" x 80" 47" x 80" - 1" at bounding box center [910, 420] width 424 height 424
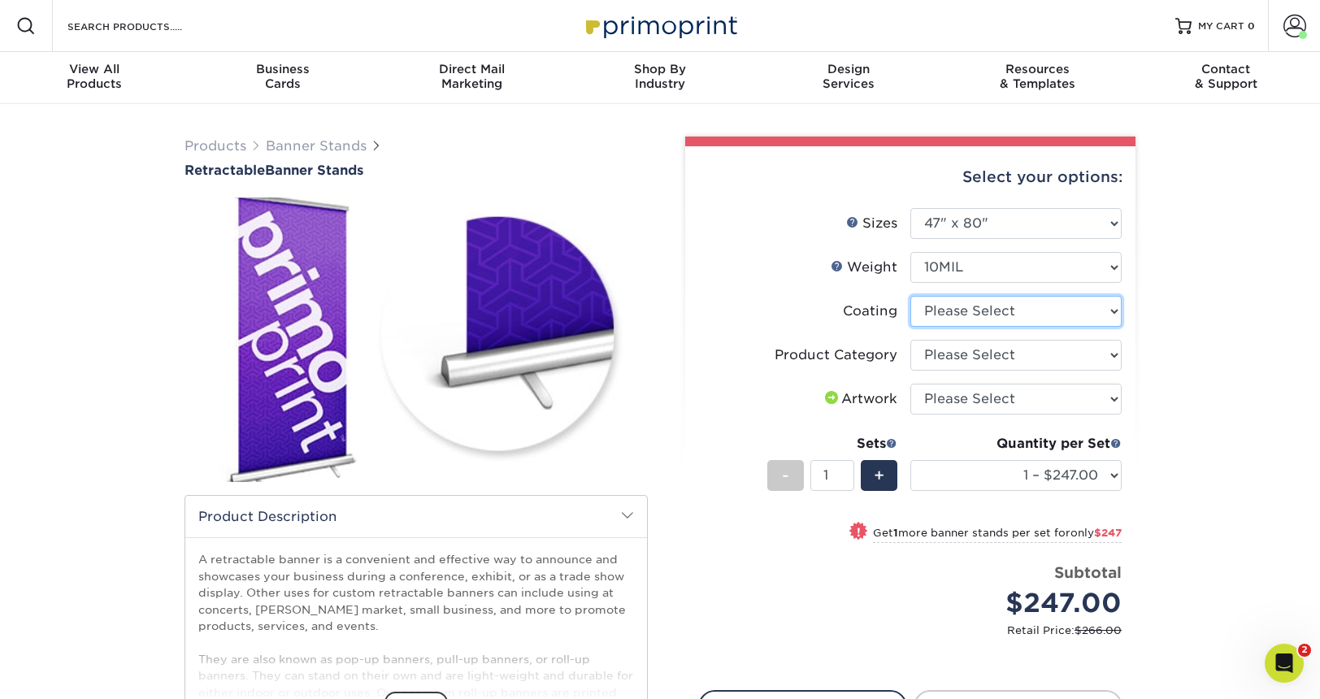
select select "3e7618de-abca-4bda-9f97-8b9129e913d8"
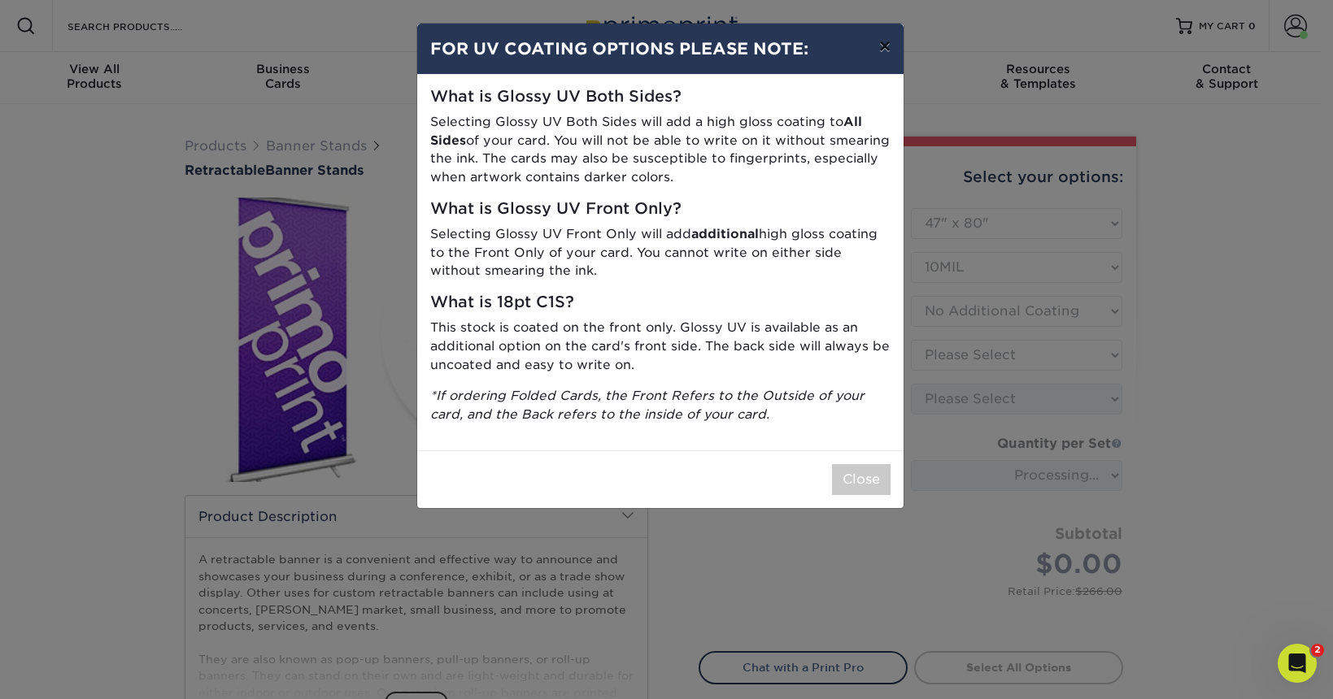
click at [885, 41] on button "×" at bounding box center [884, 47] width 37 height 46
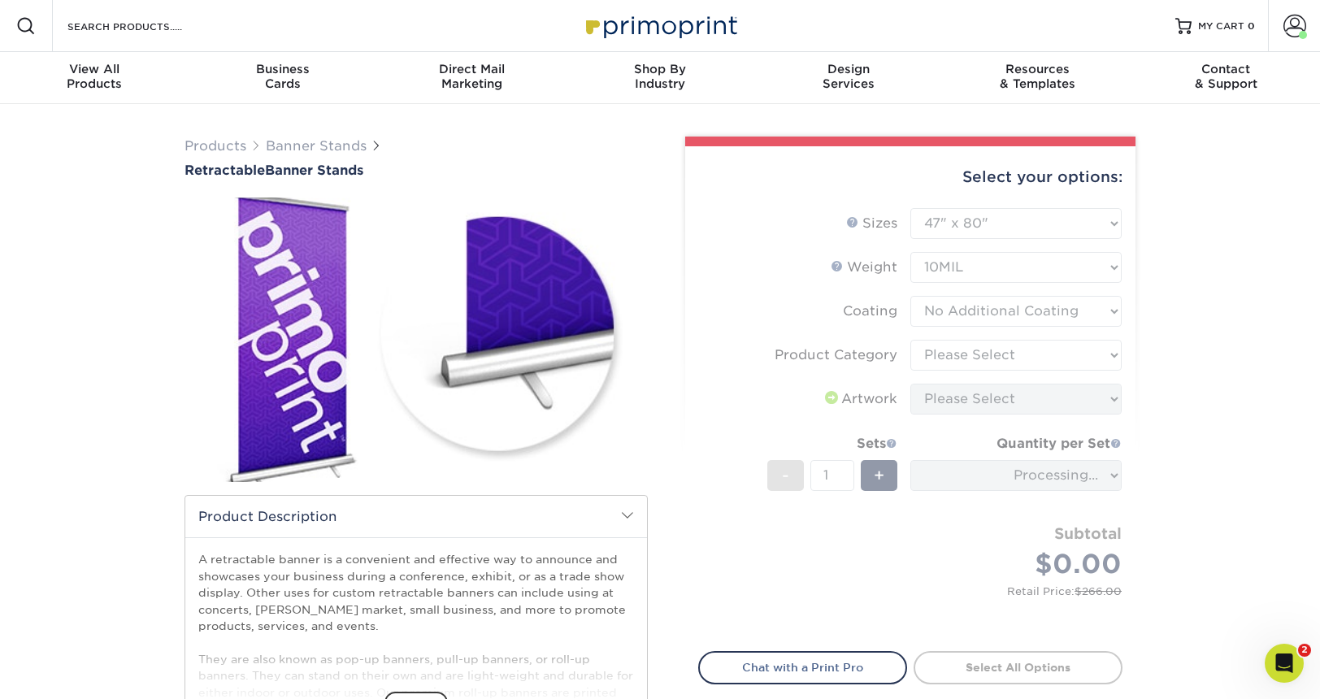
click at [986, 359] on form "Sizes Help Sizes Please Select 24" x 60" 33" x 80" 47" x 80" - 1" at bounding box center [910, 420] width 424 height 424
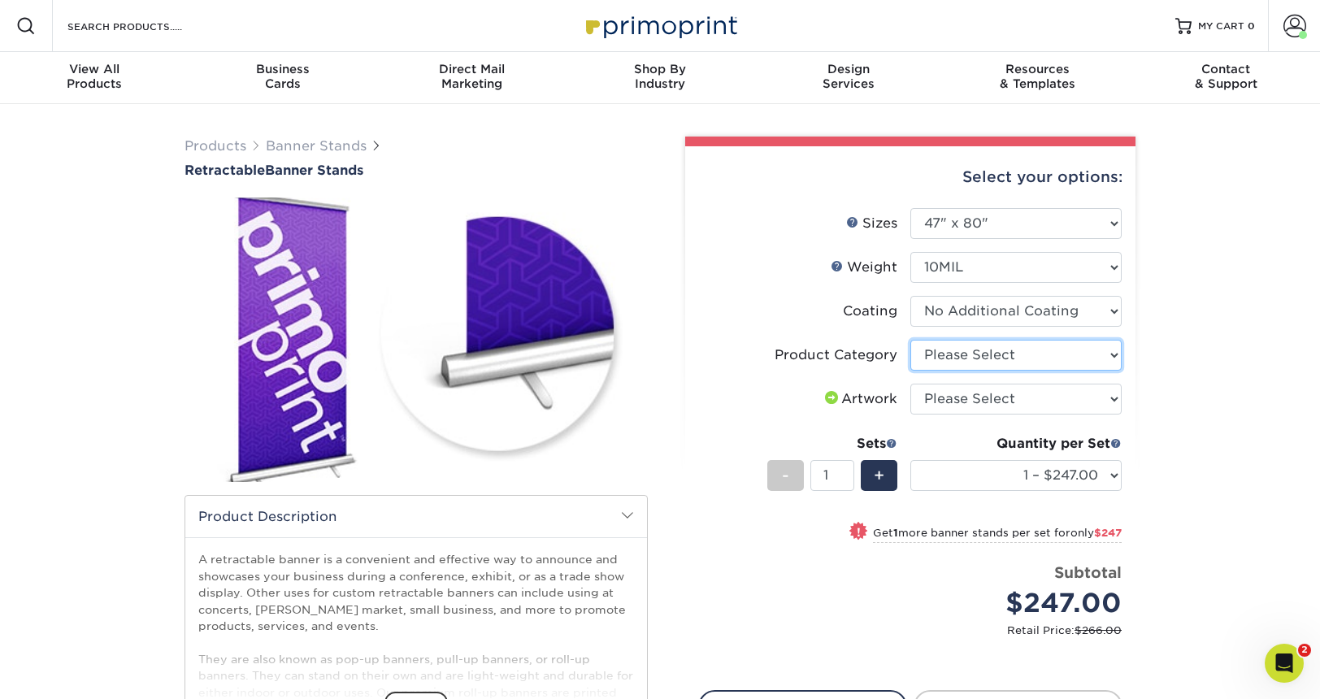
select select "16926b4f-4359-4b5b-9e91-7b2ad5f23637"
click option "Standard Retractable Banner Stand" at bounding box center [0, 0] width 0 height 0
select select "upload"
click option "I will upload files" at bounding box center [0, 0] width 0 height 0
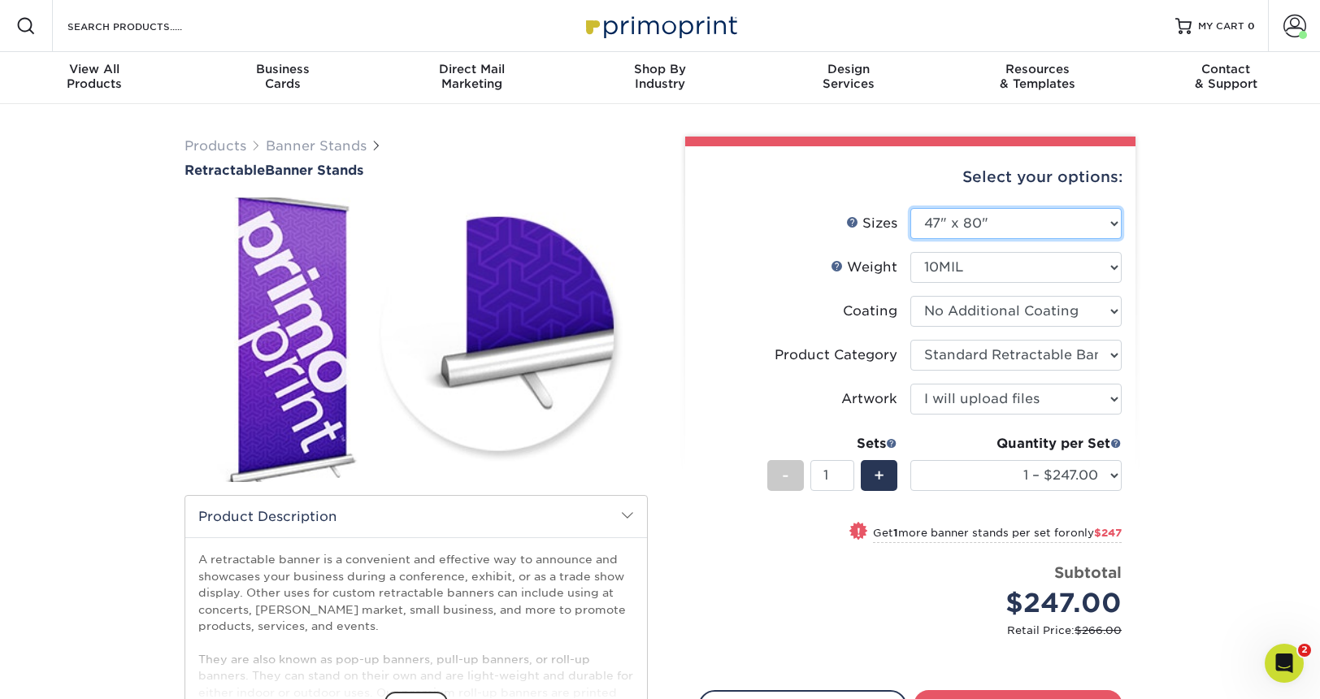
select select "33.00x80.00"
click option "33" x 80"" at bounding box center [0, 0] width 0 height 0
select select "-1"
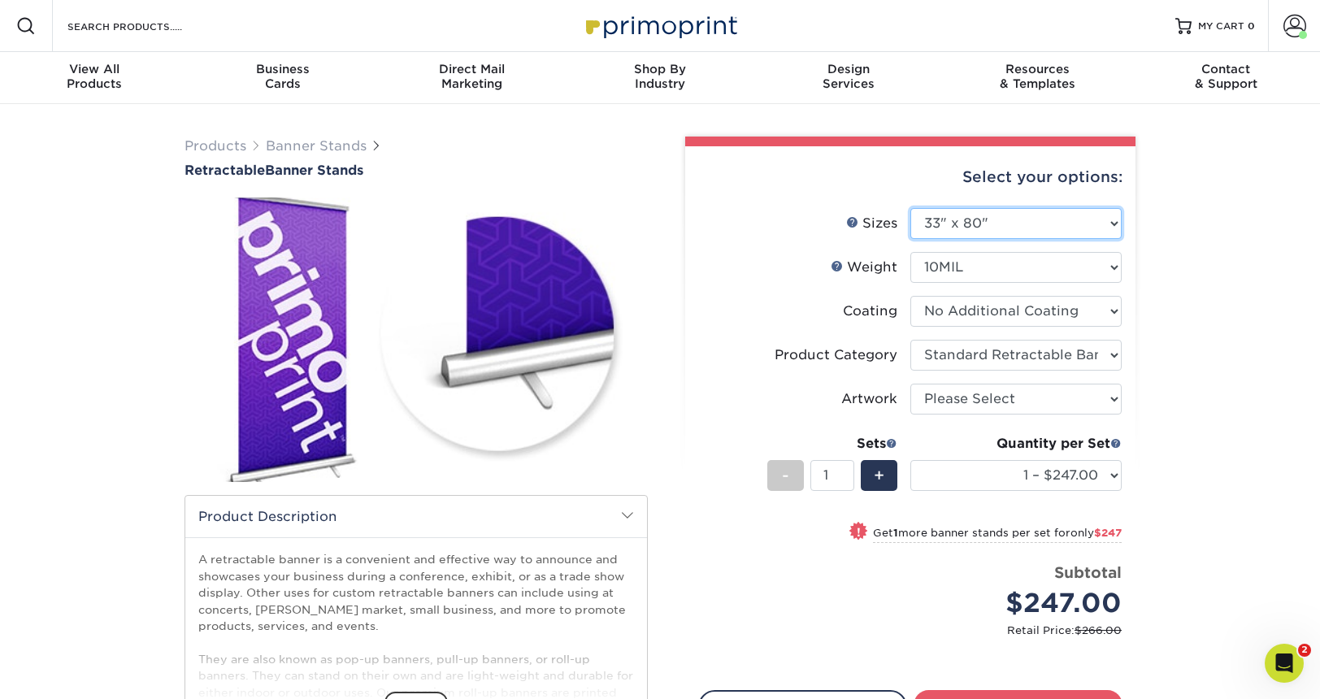
select select "-1"
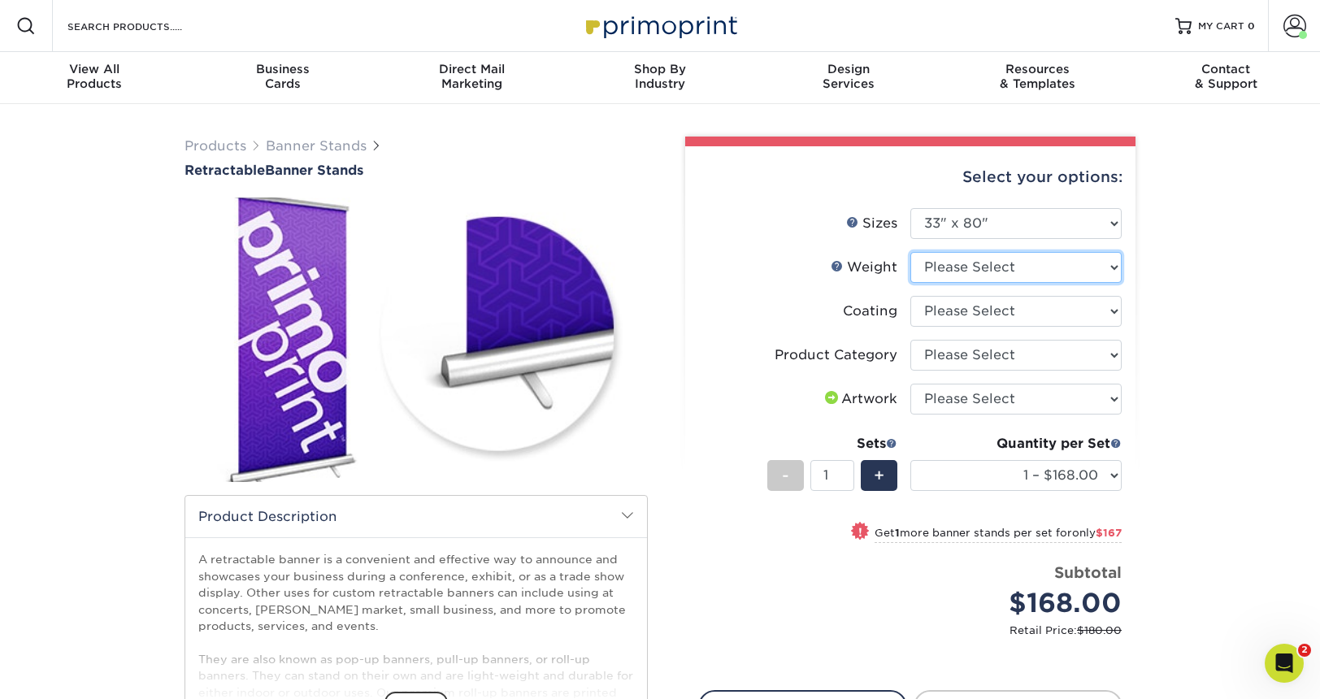
select select "10MIL"
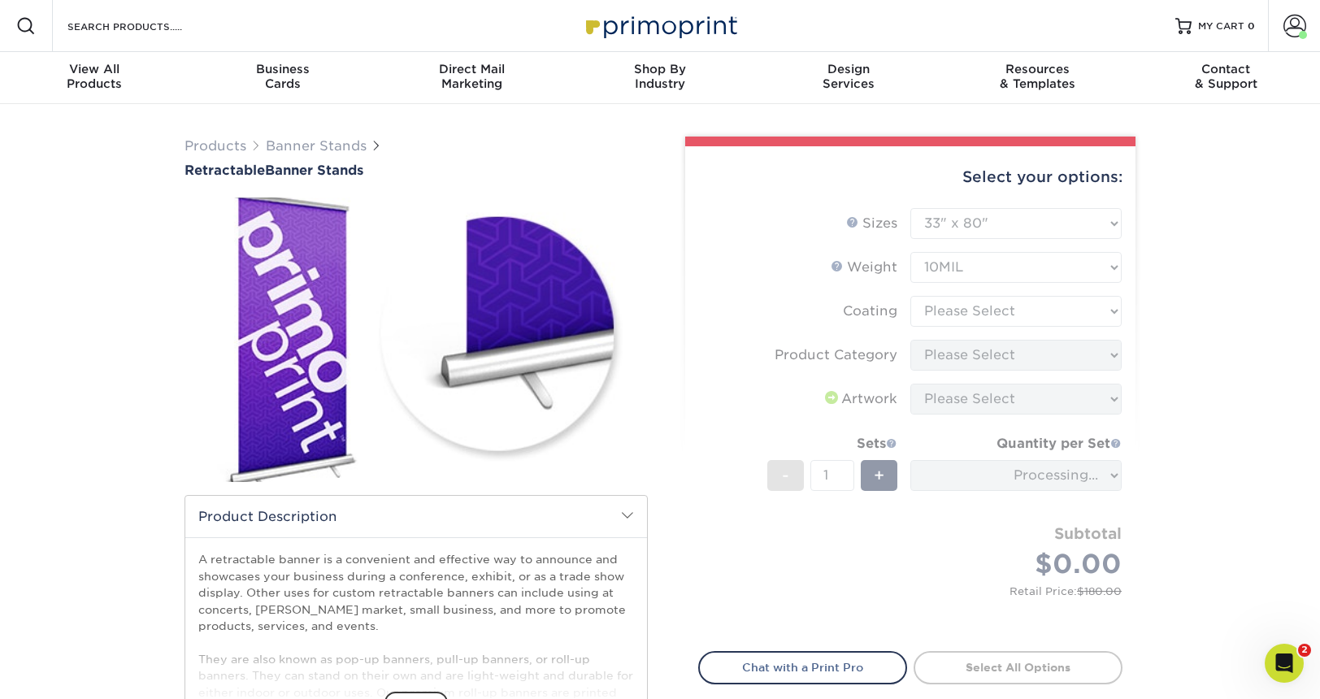
click at [983, 302] on form "Sizes Help Sizes Please Select 24" x 60" 33" x 80" 47" x 80" - 1" at bounding box center [910, 420] width 424 height 424
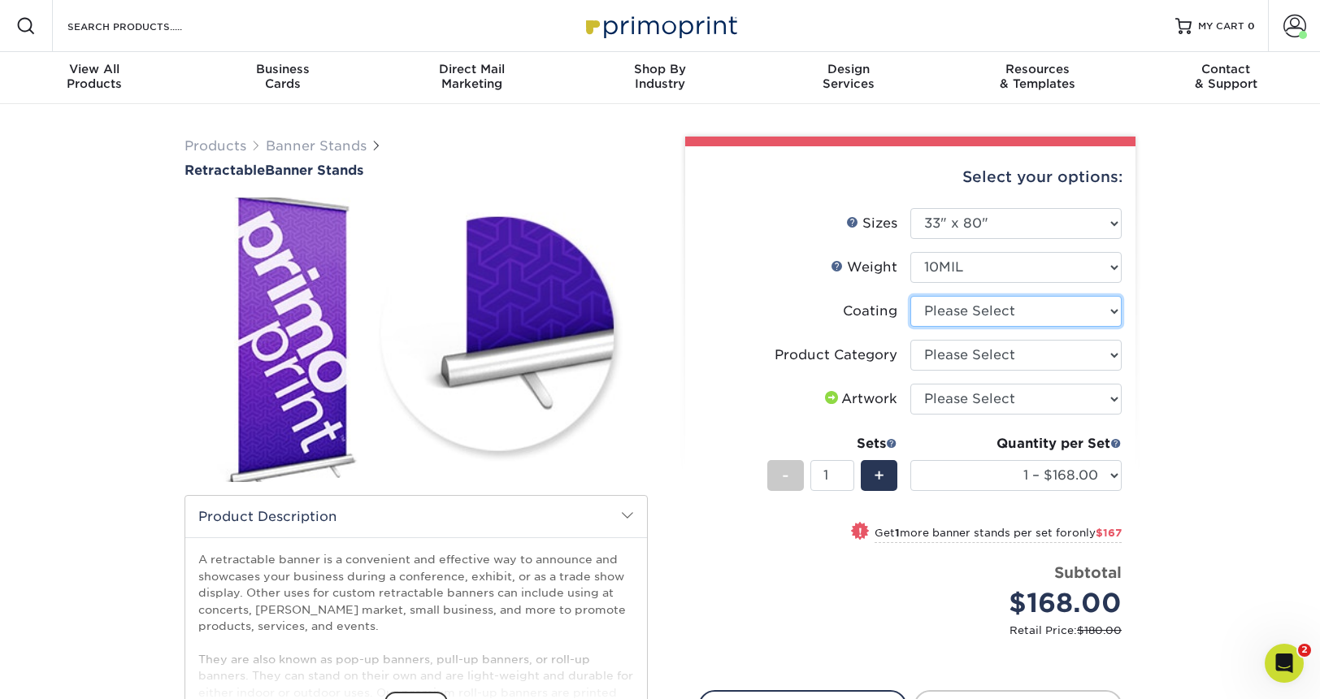
select select "3e7618de-abca-4bda-9f97-8b9129e913d8"
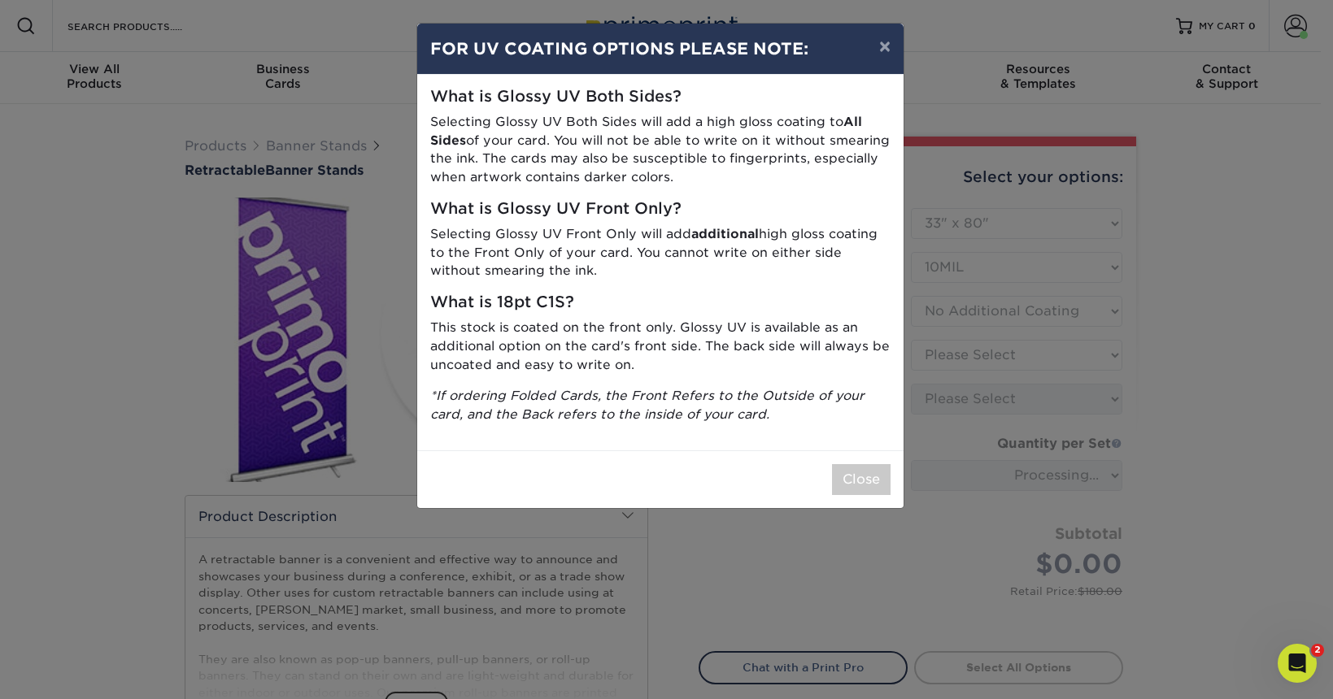
click at [1002, 351] on div "× FOR UV COATING OPTIONS PLEASE NOTE: What is Glossy UV Both Sides? Selecting G…" at bounding box center [666, 349] width 1333 height 699
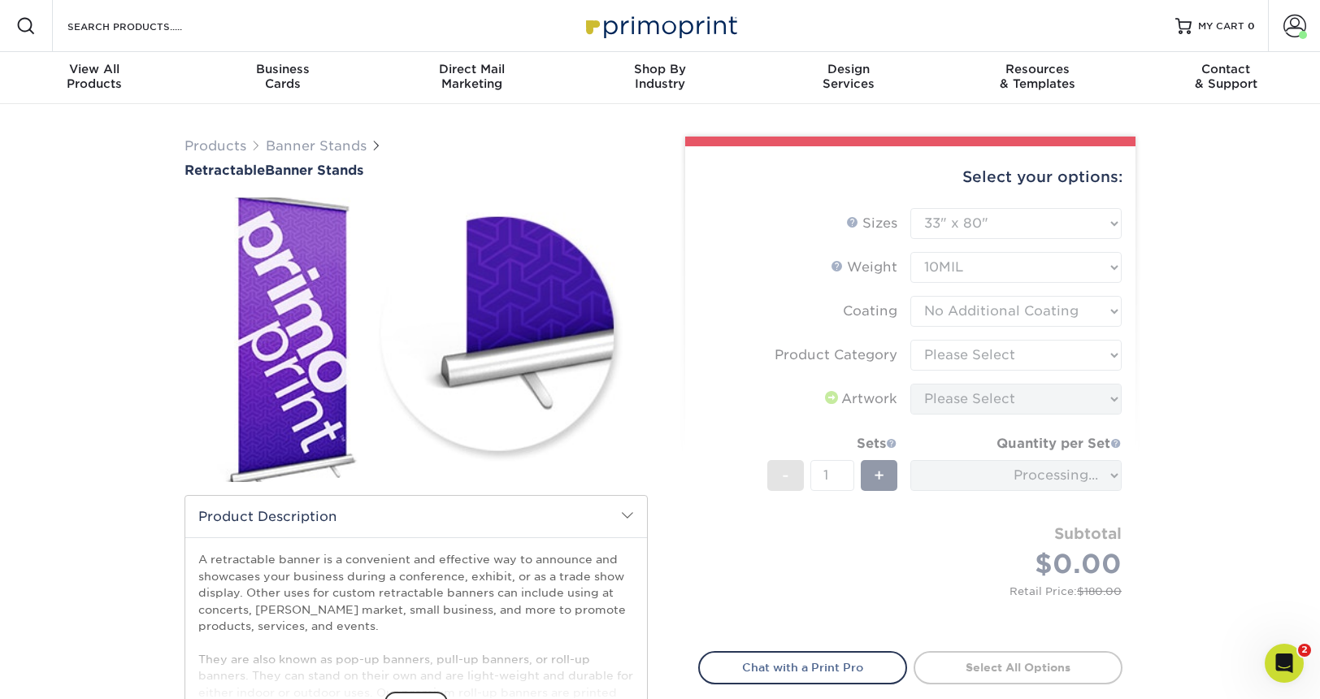
click at [1003, 353] on form "Sizes Help Sizes Please Select 24" x 60" 33" x 80" 47" x 80" - 1" at bounding box center [910, 420] width 424 height 424
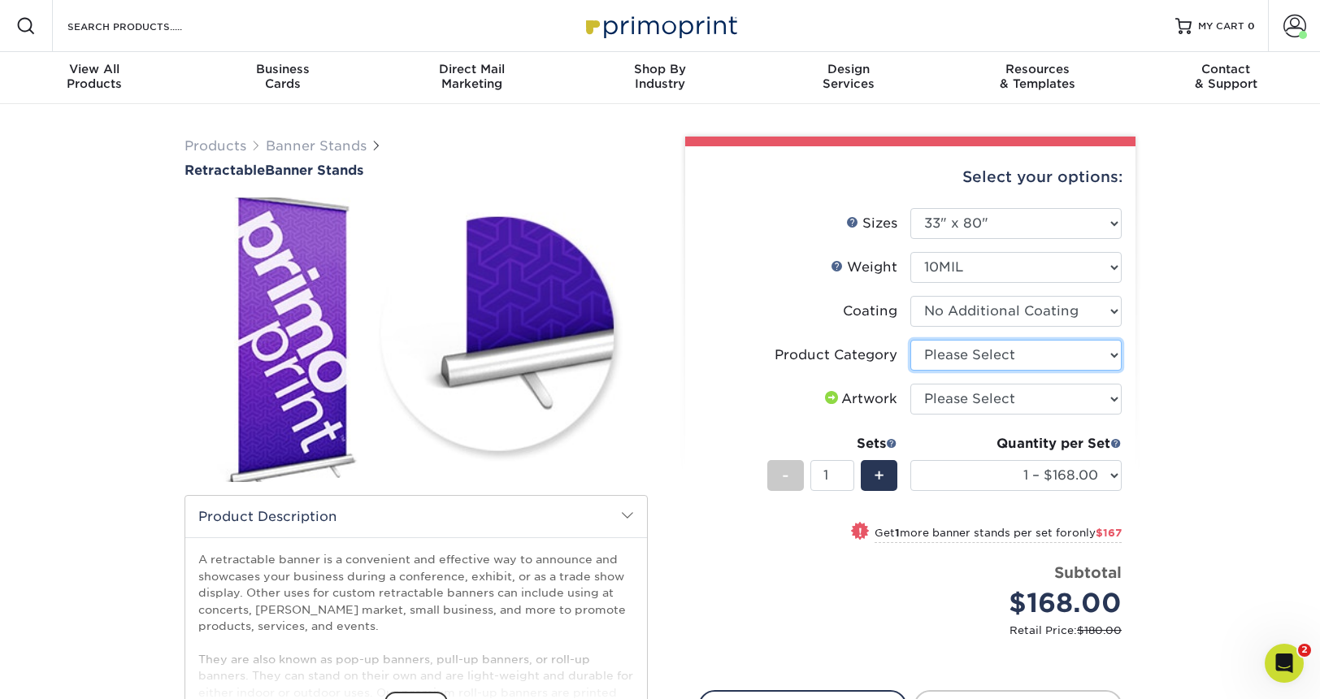
select select "16926b4f-4359-4b5b-9e91-7b2ad5f23637"
click option "Standard Retractable Banner Stand" at bounding box center [0, 0] width 0 height 0
select select "upload"
click option "I will upload files" at bounding box center [0, 0] width 0 height 0
